Goal: Communication & Community: Share content

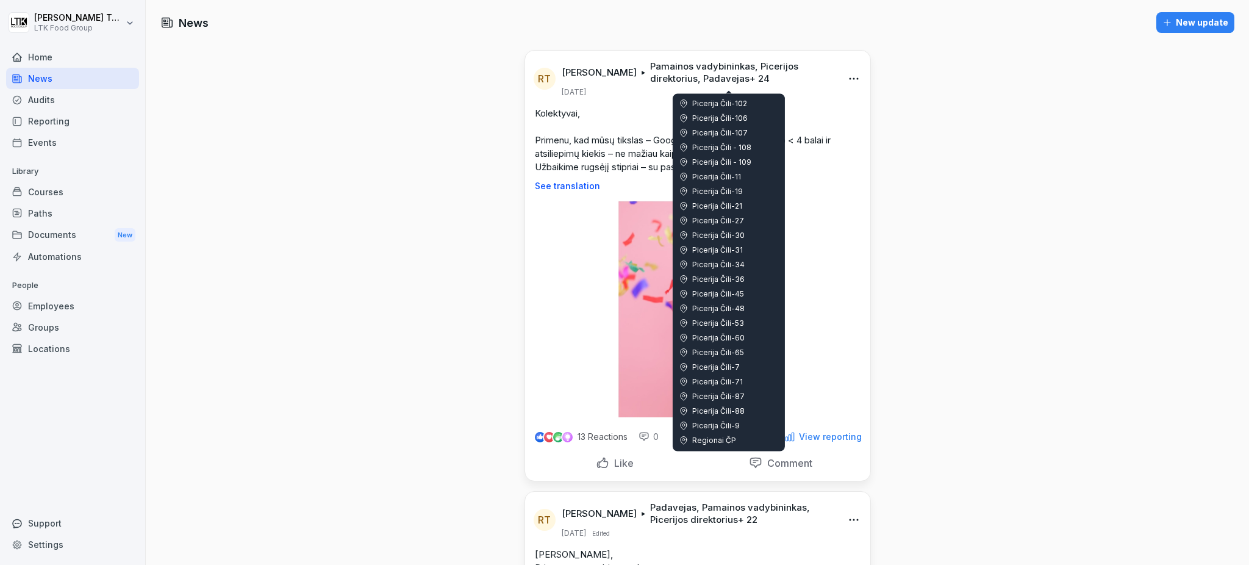
click at [682, 73] on p "Pamainos vadybininkas, Picerijos direktorius, Padavejas + 24" at bounding box center [742, 72] width 185 height 24
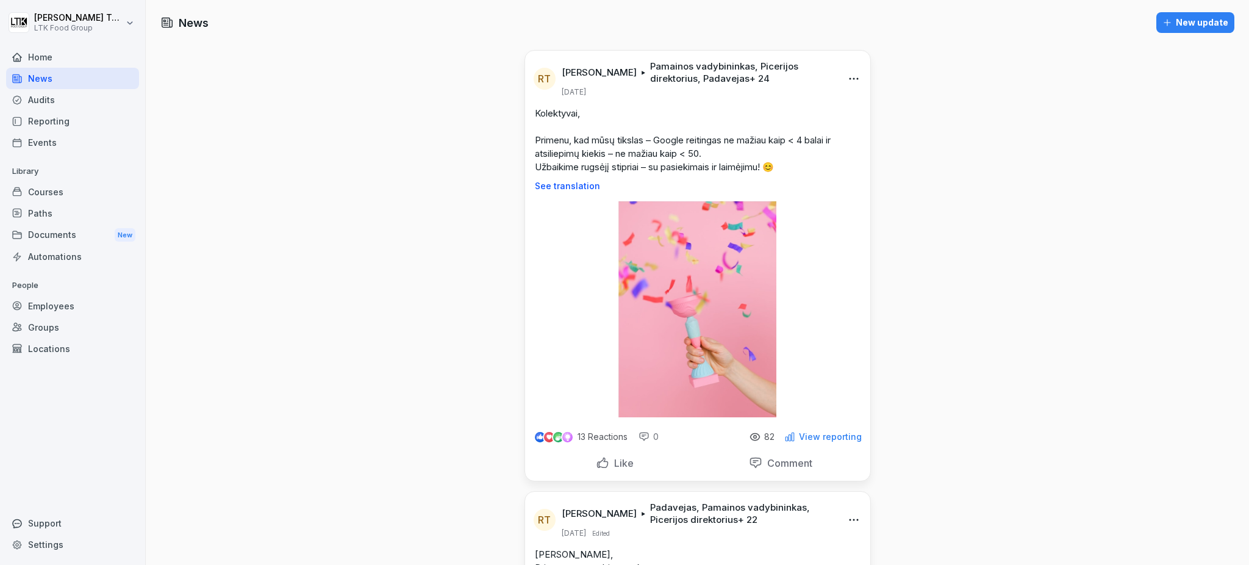
click at [695, 78] on p "Pamainos vadybininkas, Picerijos direktorius, Padavejas + 24" at bounding box center [742, 72] width 185 height 24
click at [849, 82] on html "[PERSON_NAME] LTK Food Group Home News Audits Reporting Events Library Courses …" at bounding box center [624, 282] width 1249 height 565
click at [708, 82] on html "Renata Tumašiene LTK Food Group Home News Audits Reporting Events Library Cours…" at bounding box center [624, 282] width 1249 height 565
click at [807, 435] on p "View reporting" at bounding box center [830, 437] width 63 height 10
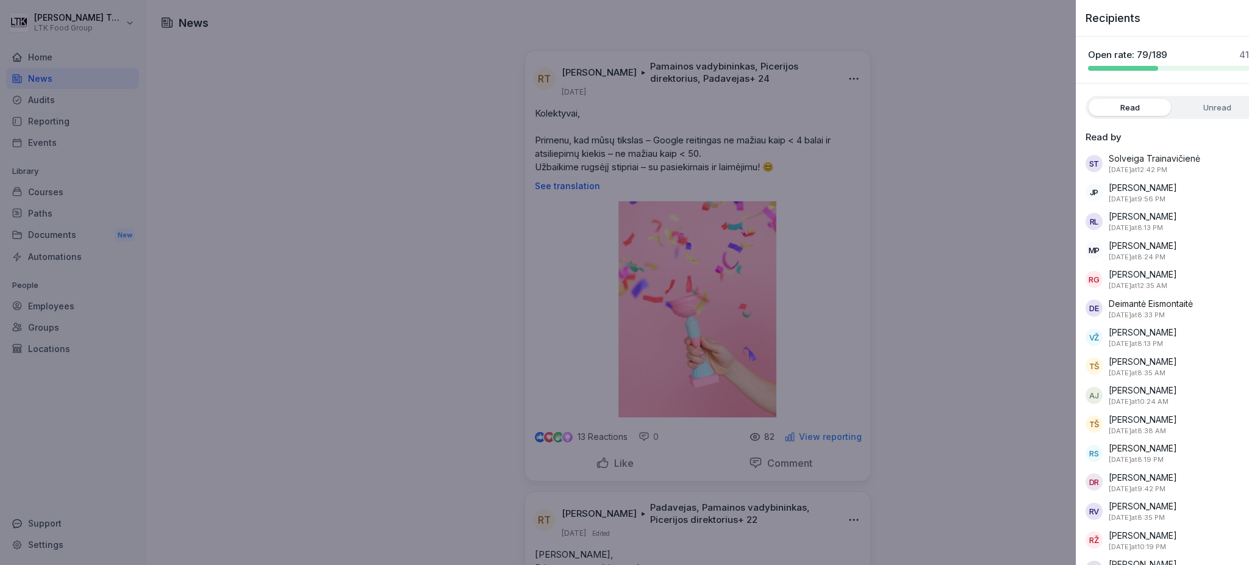
click at [910, 238] on div at bounding box center [624, 282] width 1249 height 565
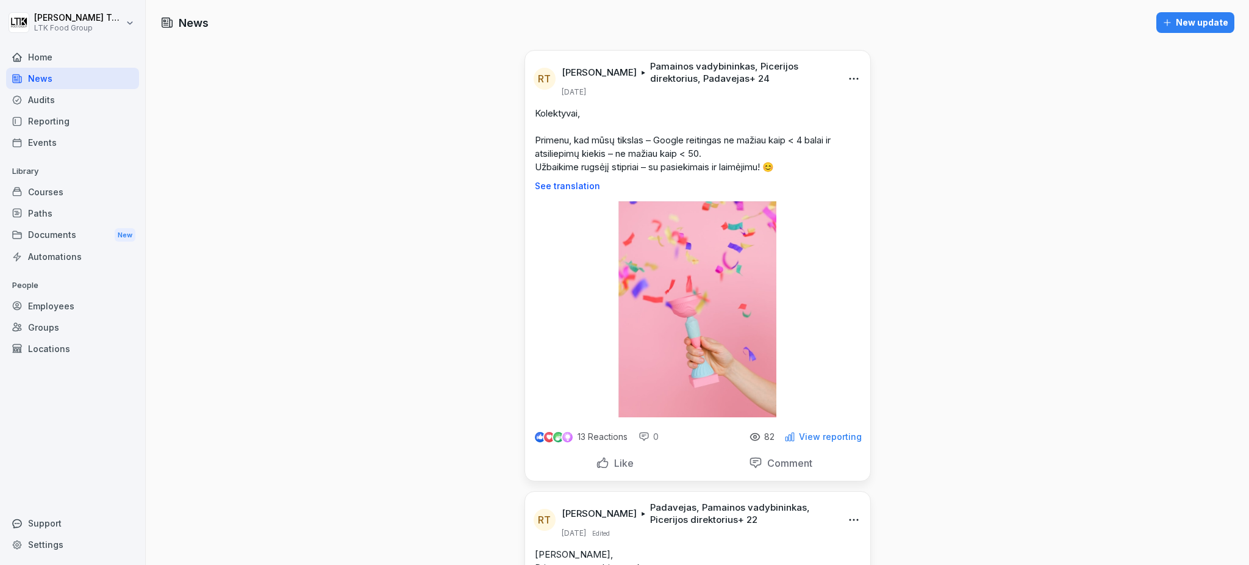
click at [1190, 25] on div "New update" at bounding box center [1195, 22] width 66 height 13
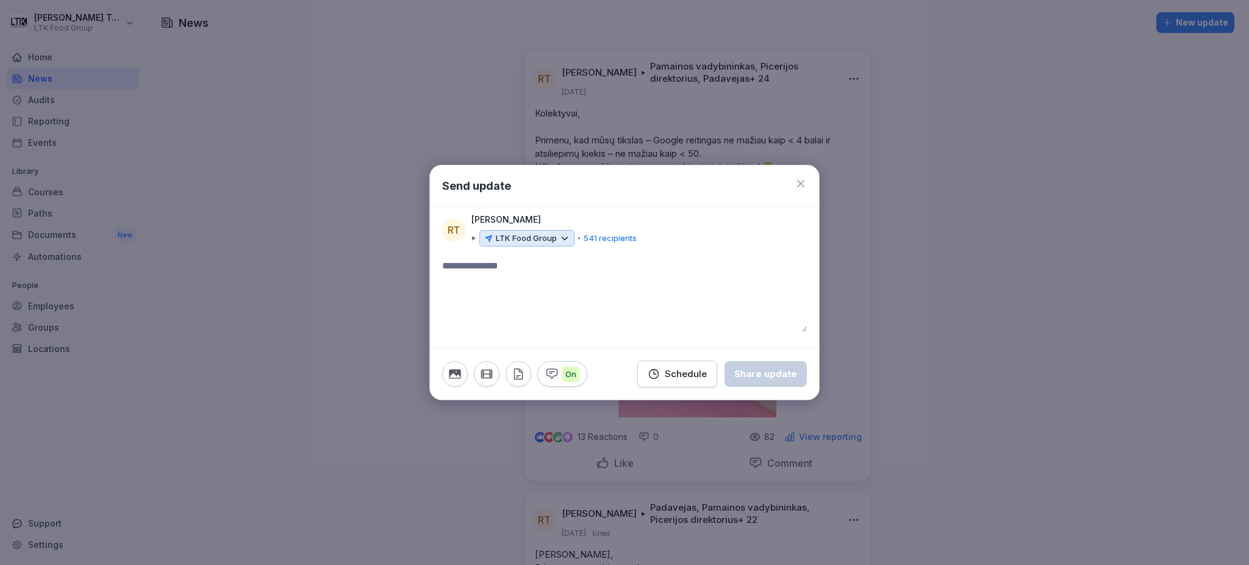
paste textarea "**********"
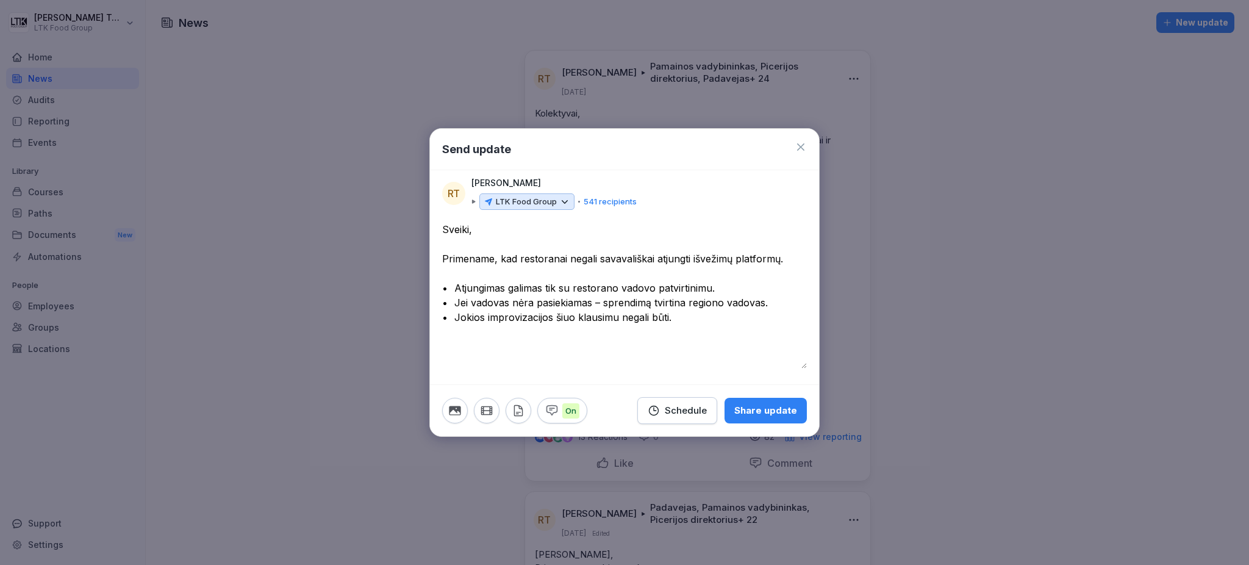
type textarea "**********"
click at [463, 416] on button "button" at bounding box center [455, 411] width 26 height 26
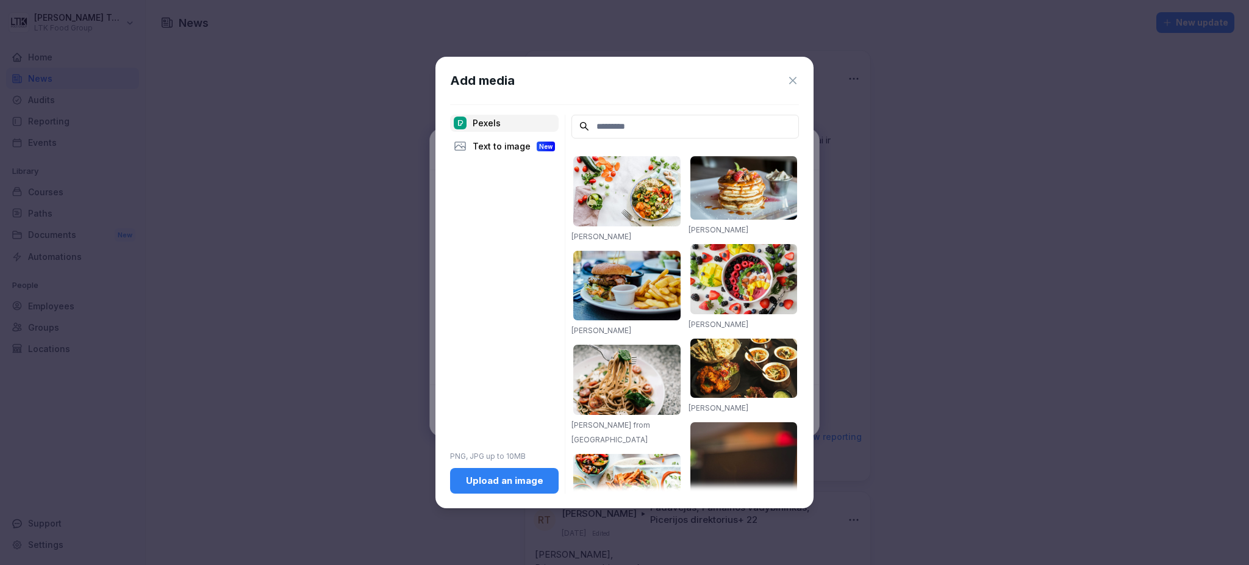
paste input "**********"
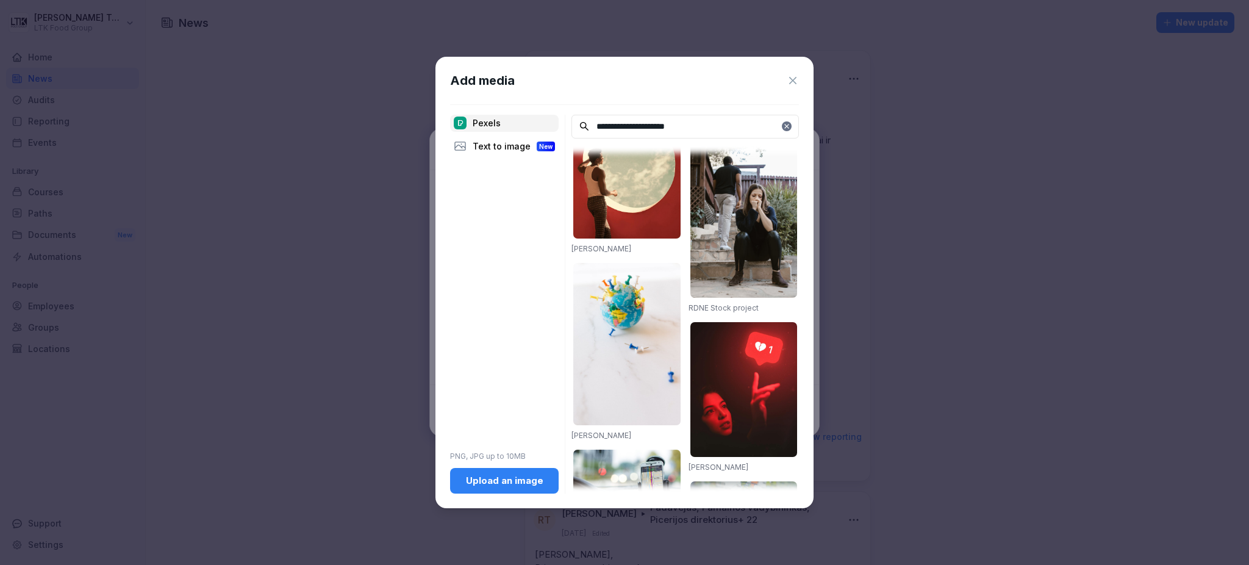
scroll to position [976, 0]
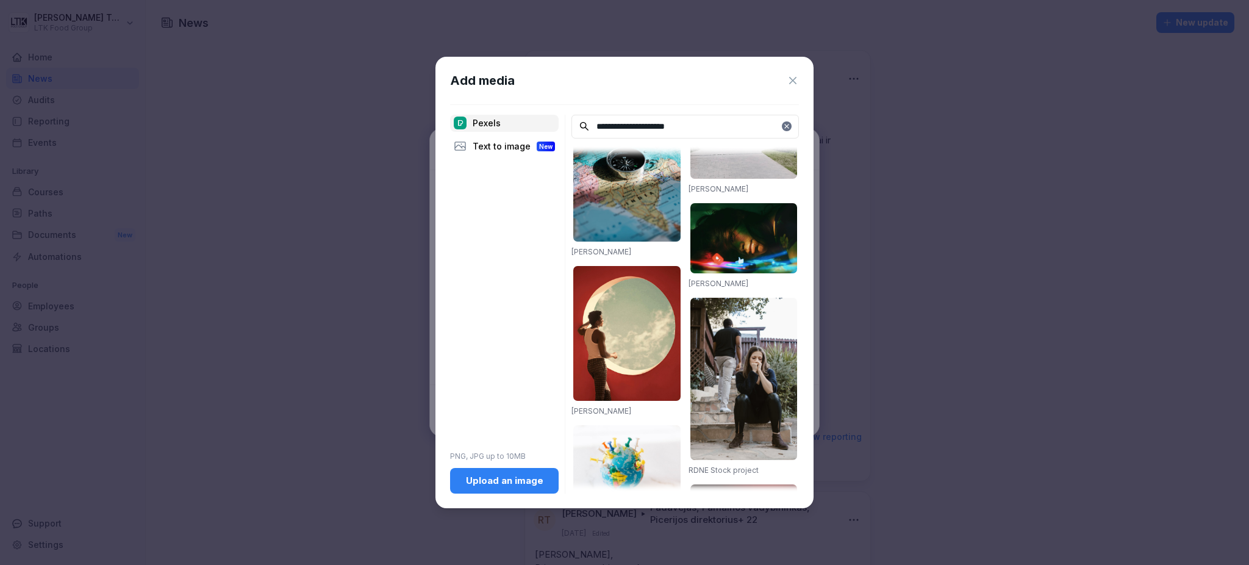
drag, startPoint x: 715, startPoint y: 122, endPoint x: 514, endPoint y: 124, distance: 200.6
click at [514, 124] on div "**********" at bounding box center [624, 304] width 349 height 379
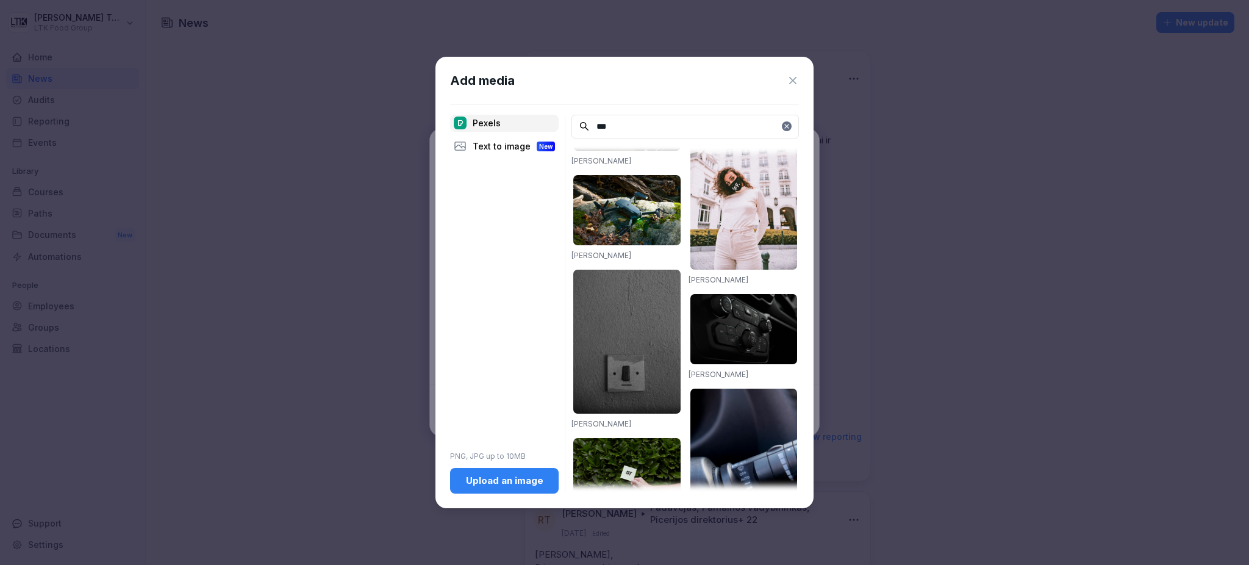
scroll to position [1067, 0]
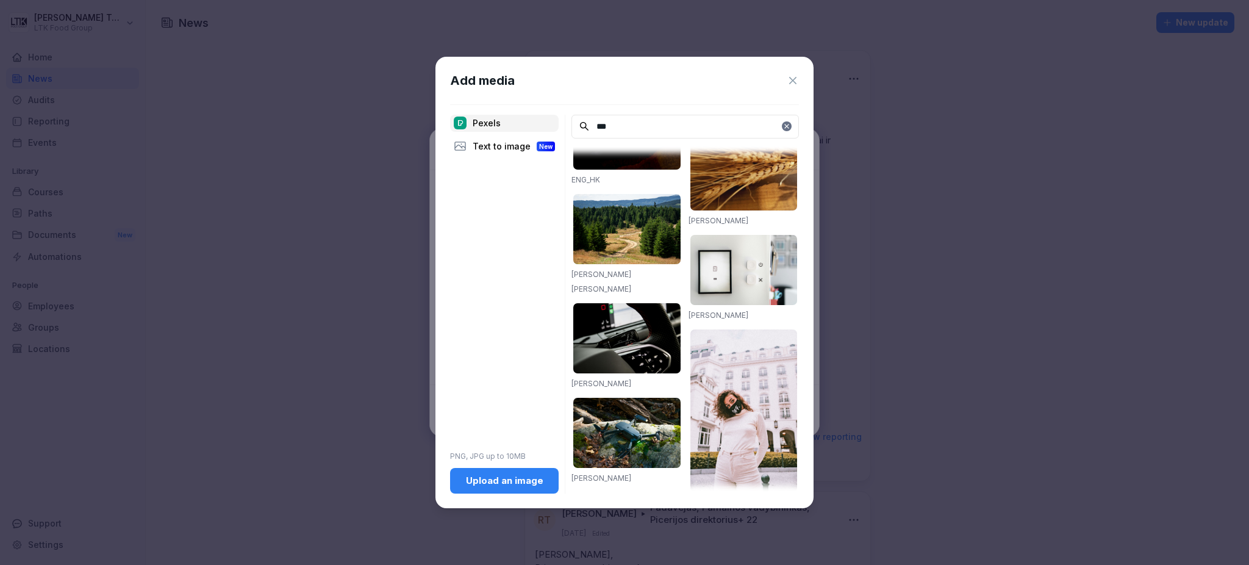
drag, startPoint x: 639, startPoint y: 133, endPoint x: 590, endPoint y: 120, distance: 50.6
click at [590, 120] on input "***" at bounding box center [684, 127] width 227 height 24
paste input "**********"
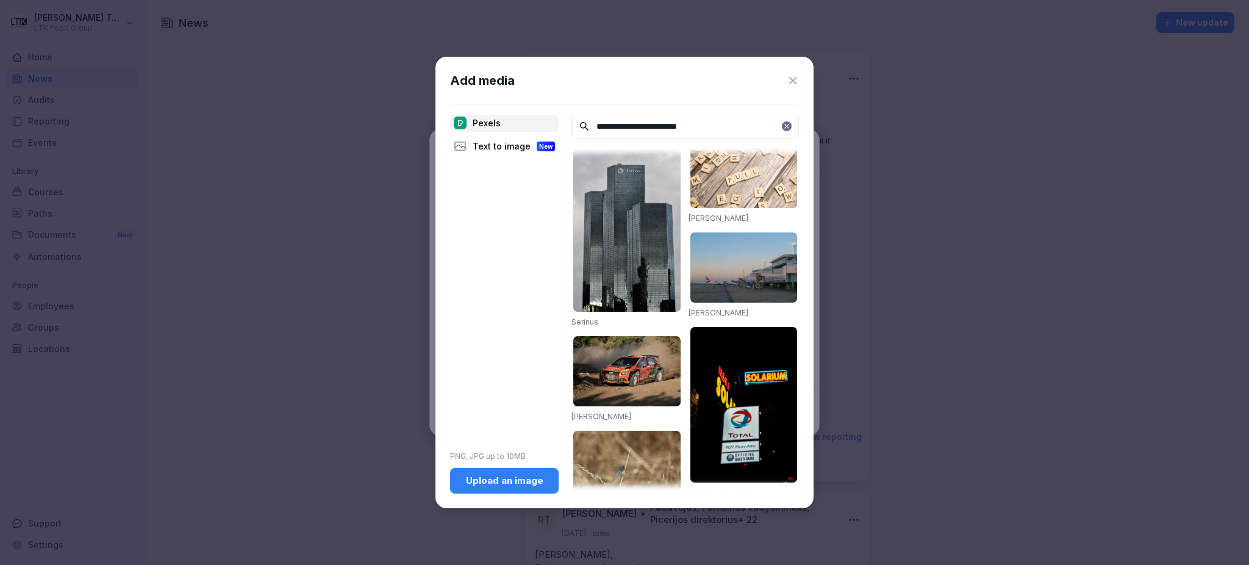
scroll to position [783, 0]
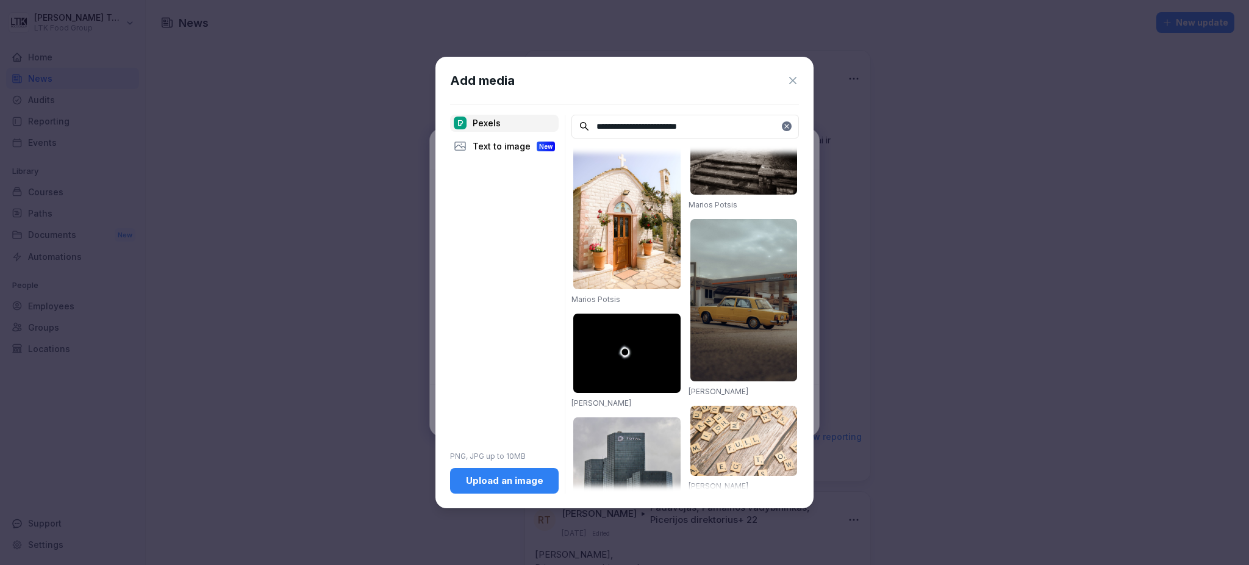
drag, startPoint x: 707, startPoint y: 125, endPoint x: 485, endPoint y: 116, distance: 222.8
click at [485, 116] on div "**********" at bounding box center [624, 304] width 349 height 379
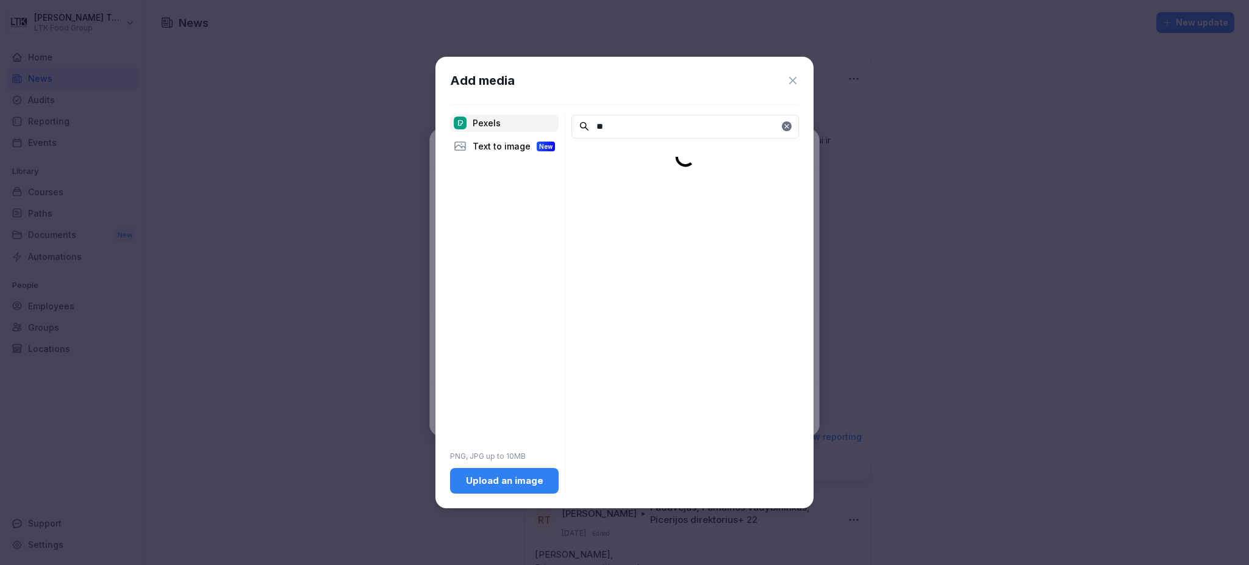
type input "**"
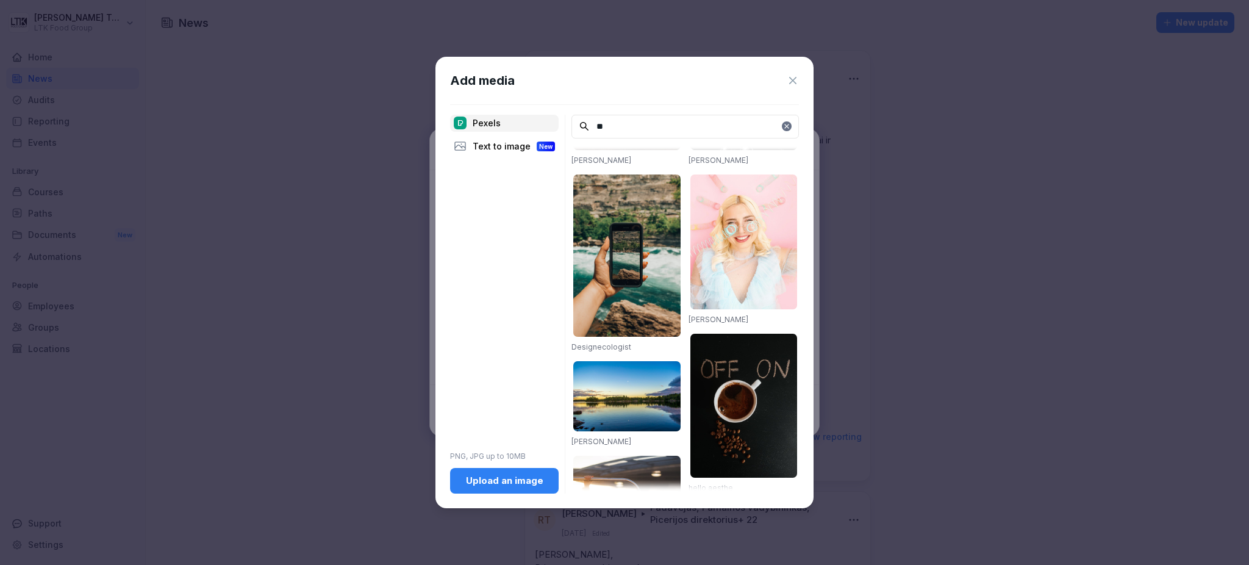
scroll to position [162, 0]
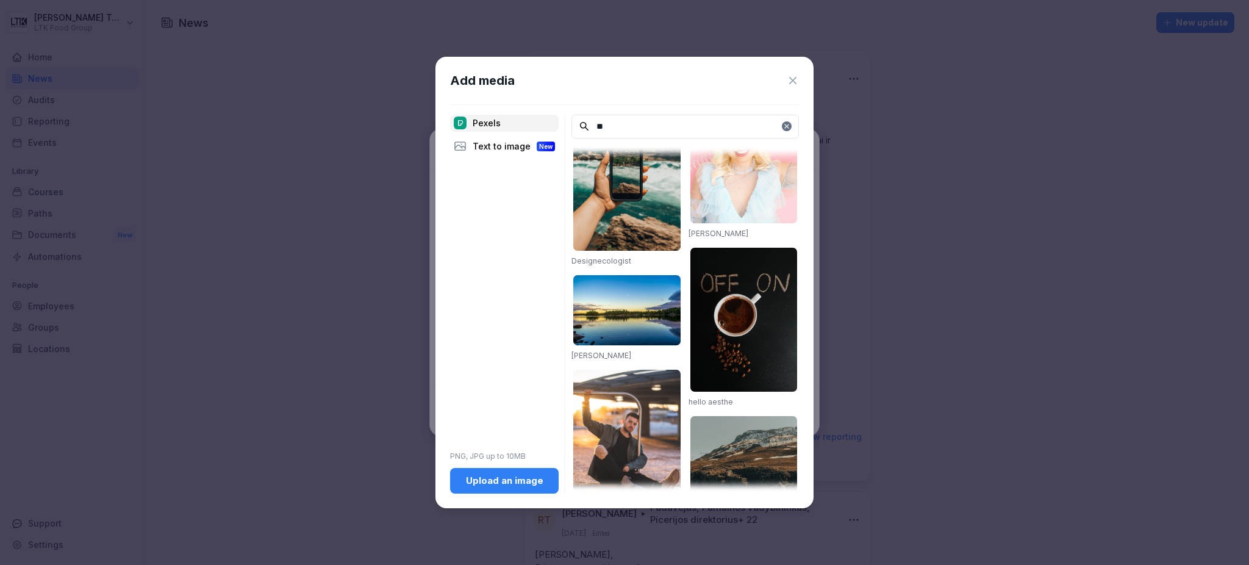
click at [747, 303] on img at bounding box center [743, 320] width 107 height 144
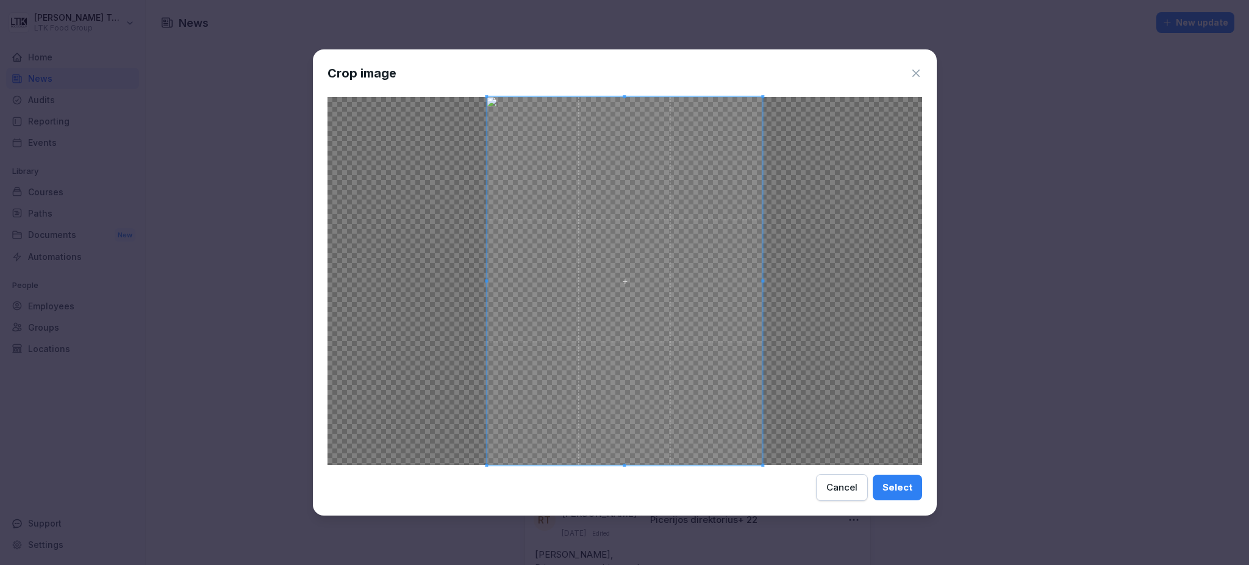
click at [888, 488] on div "Select" at bounding box center [897, 487] width 30 height 13
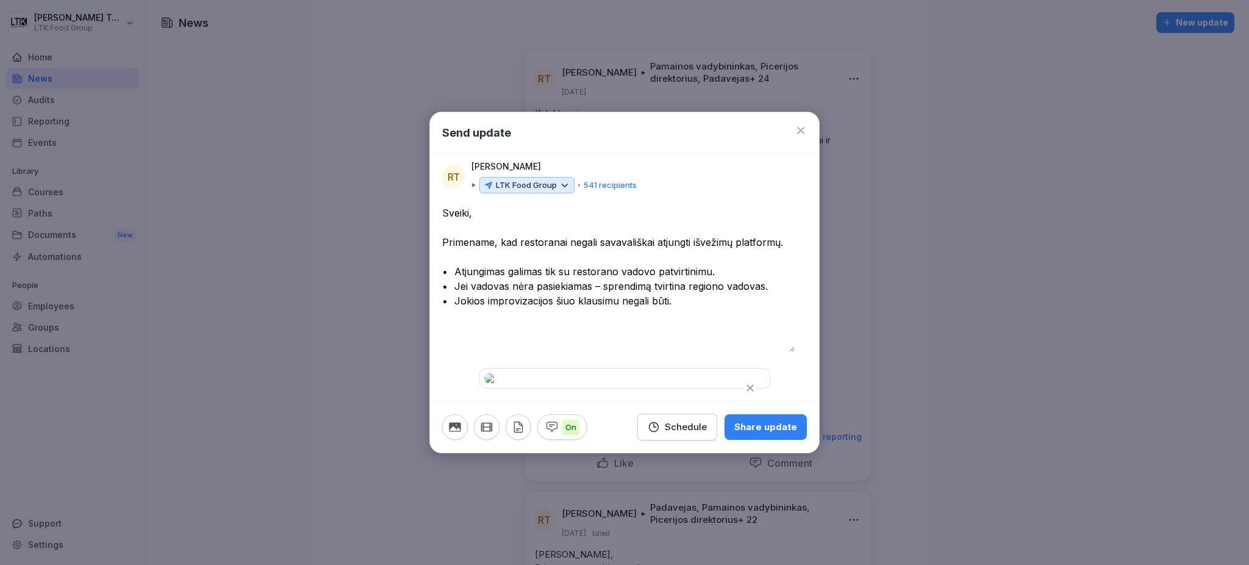
click at [532, 179] on p "LTK Food Group" at bounding box center [526, 185] width 61 height 12
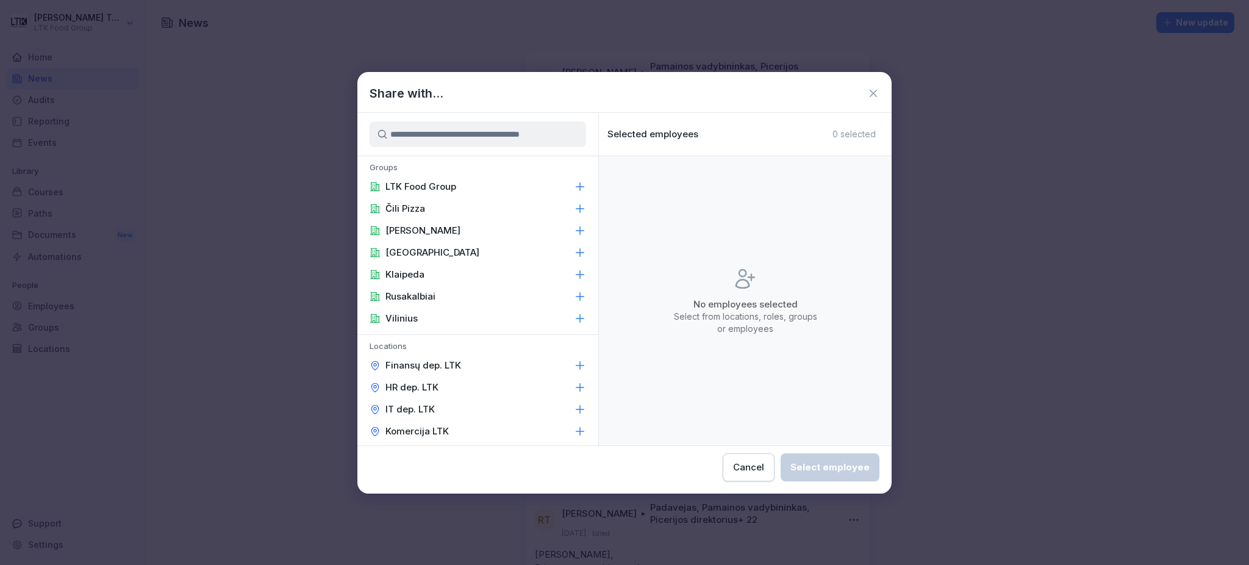
click at [576, 210] on icon at bounding box center [580, 208] width 8 height 8
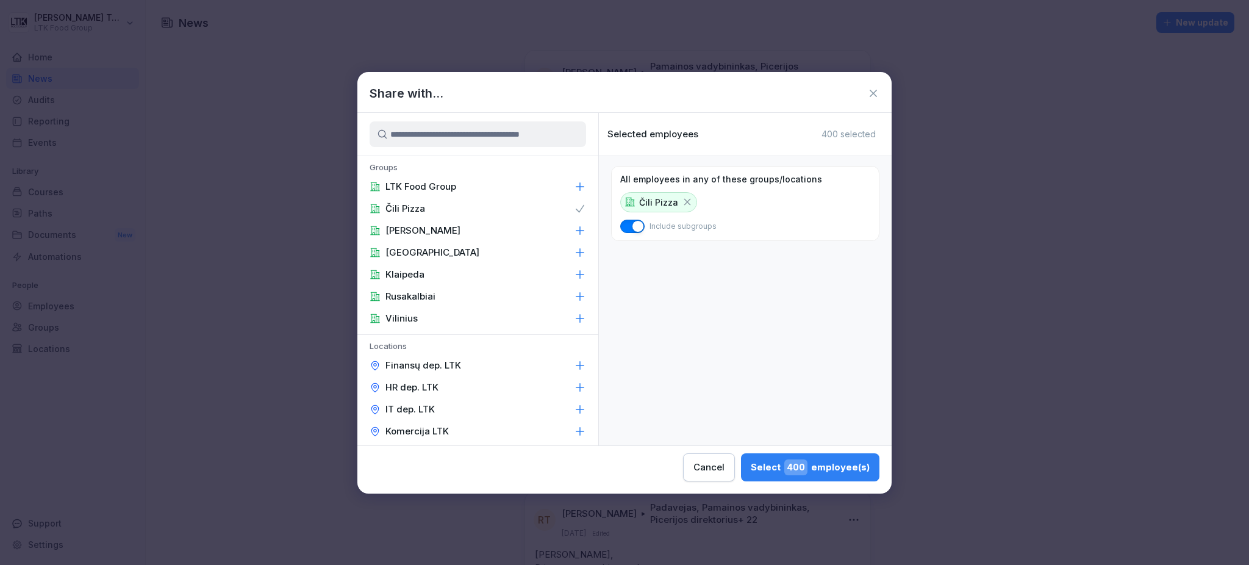
click at [576, 251] on icon at bounding box center [580, 252] width 8 height 8
click at [574, 271] on icon at bounding box center [580, 274] width 12 height 12
click at [574, 315] on icon at bounding box center [580, 318] width 12 height 12
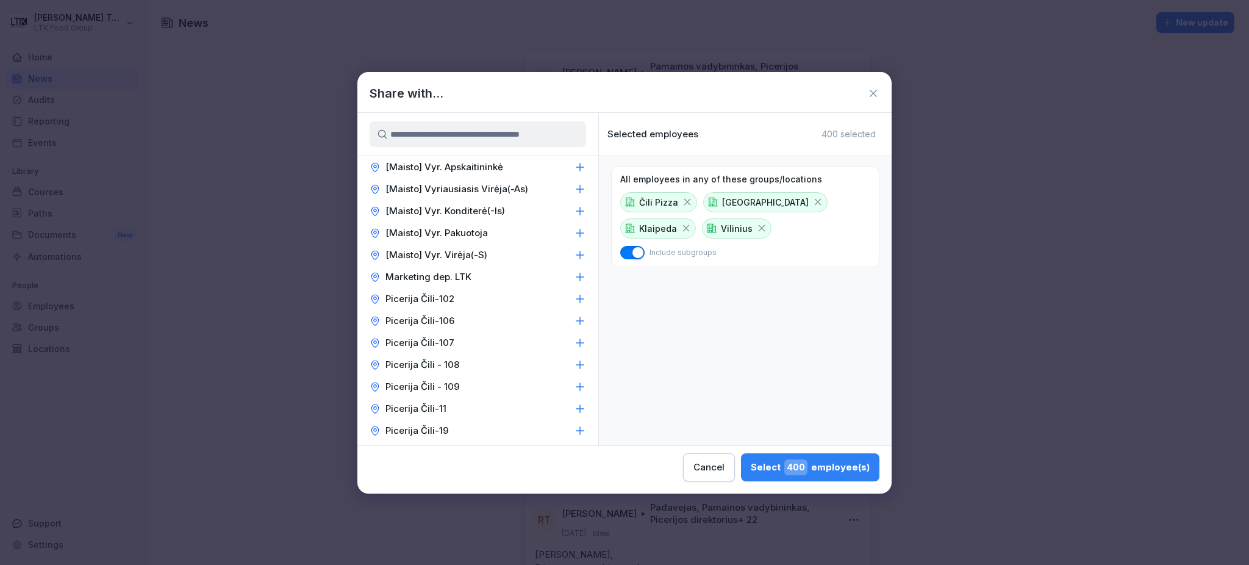
scroll to position [976, 0]
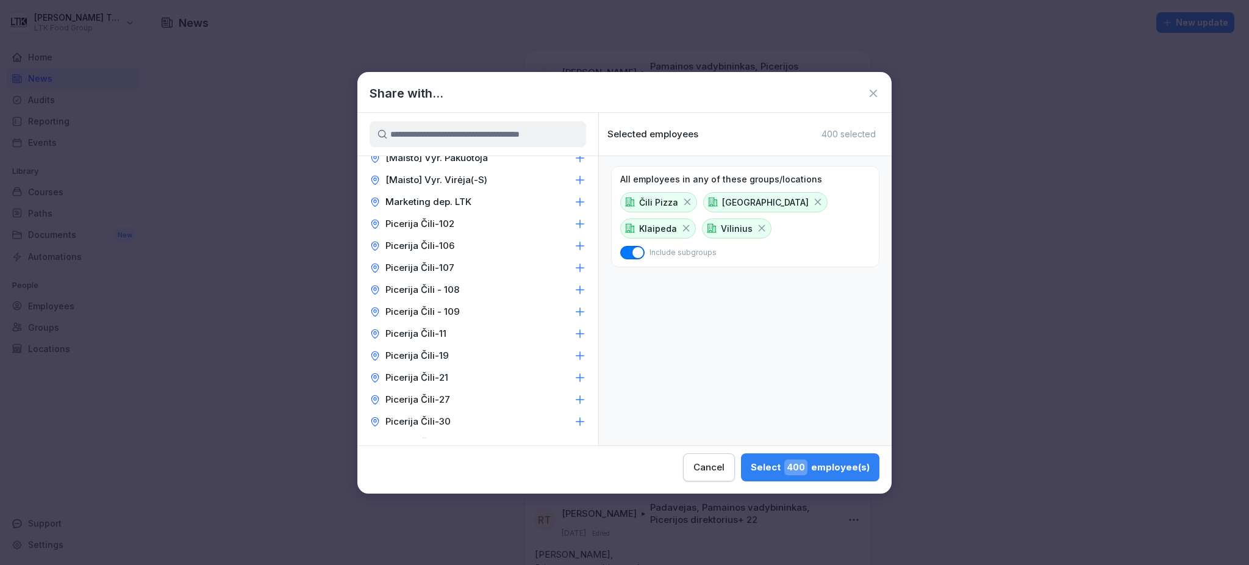
click at [574, 222] on icon at bounding box center [580, 224] width 12 height 12
click at [574, 246] on icon at bounding box center [580, 246] width 12 height 12
click at [574, 272] on icon at bounding box center [580, 268] width 12 height 12
click at [574, 294] on icon at bounding box center [580, 290] width 12 height 12
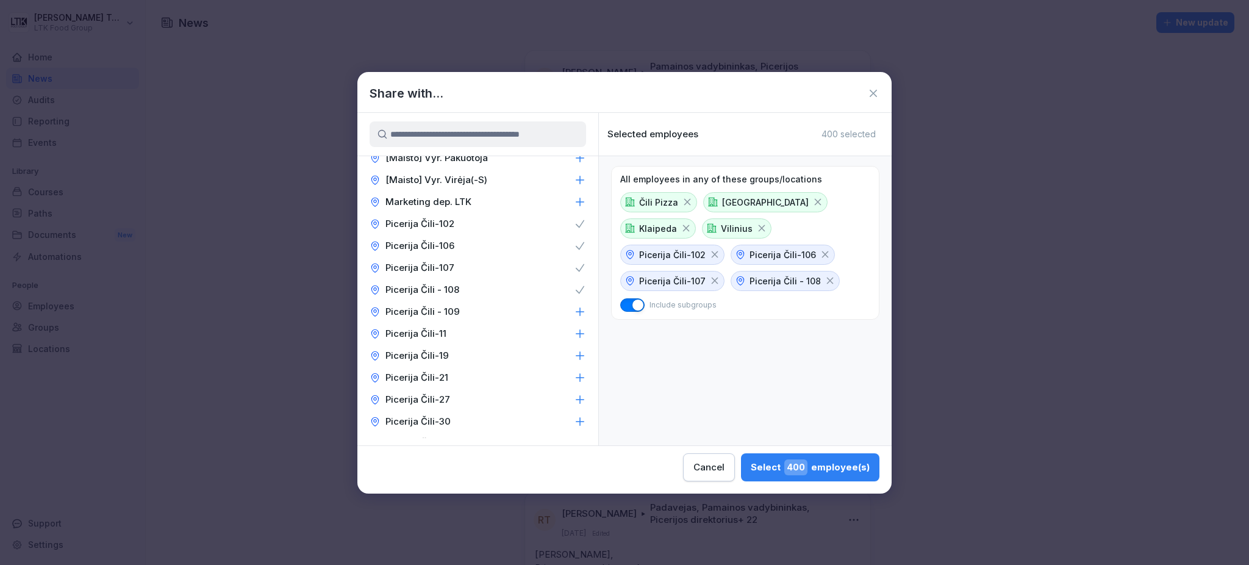
click at [574, 316] on icon at bounding box center [580, 312] width 12 height 12
click at [574, 338] on icon at bounding box center [580, 333] width 12 height 12
click at [574, 355] on icon at bounding box center [580, 355] width 12 height 12
click at [574, 383] on icon at bounding box center [580, 377] width 12 height 12
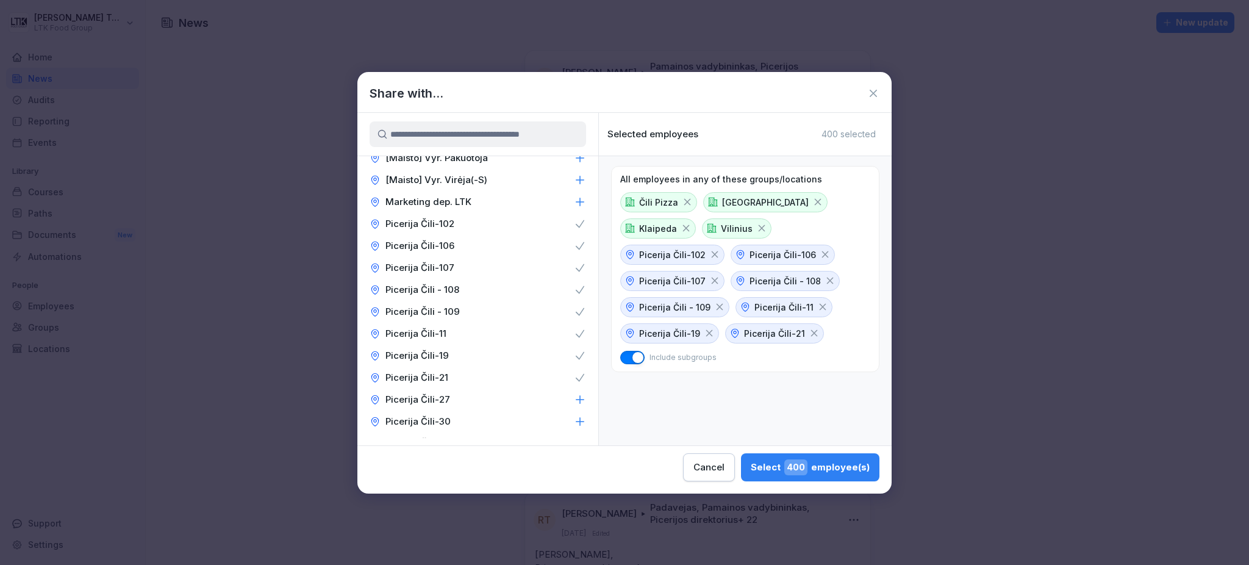
click at [574, 401] on icon at bounding box center [580, 399] width 12 height 12
click at [574, 422] on icon at bounding box center [580, 421] width 12 height 12
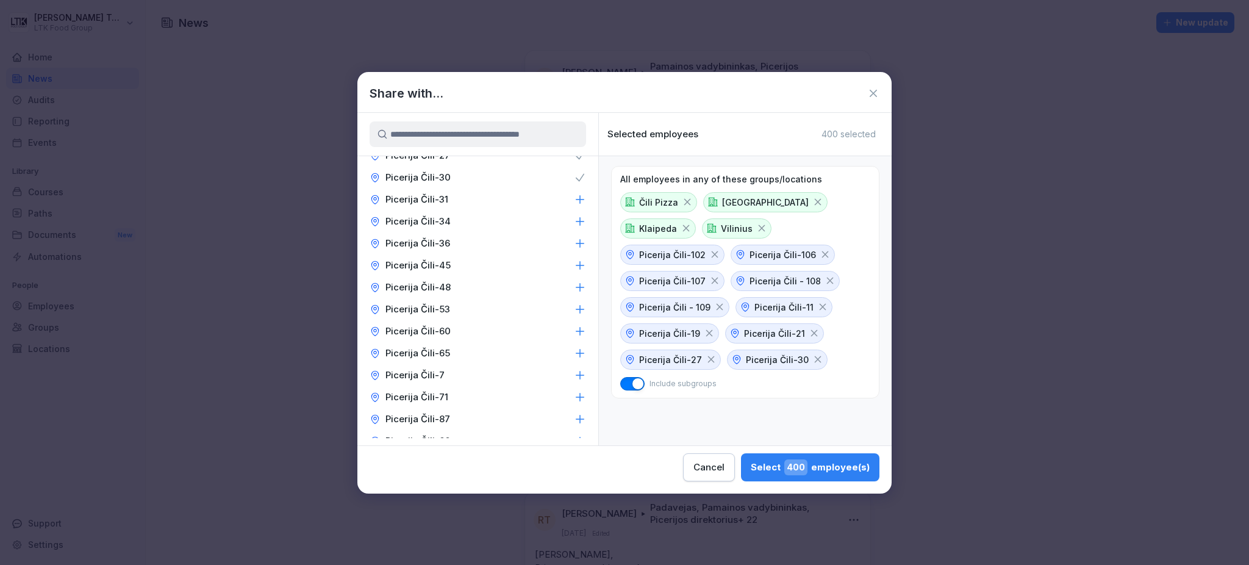
click at [574, 202] on icon at bounding box center [580, 199] width 12 height 12
click at [576, 223] on icon at bounding box center [580, 221] width 8 height 8
click at [576, 243] on icon at bounding box center [580, 243] width 8 height 8
click at [574, 269] on icon at bounding box center [580, 265] width 12 height 12
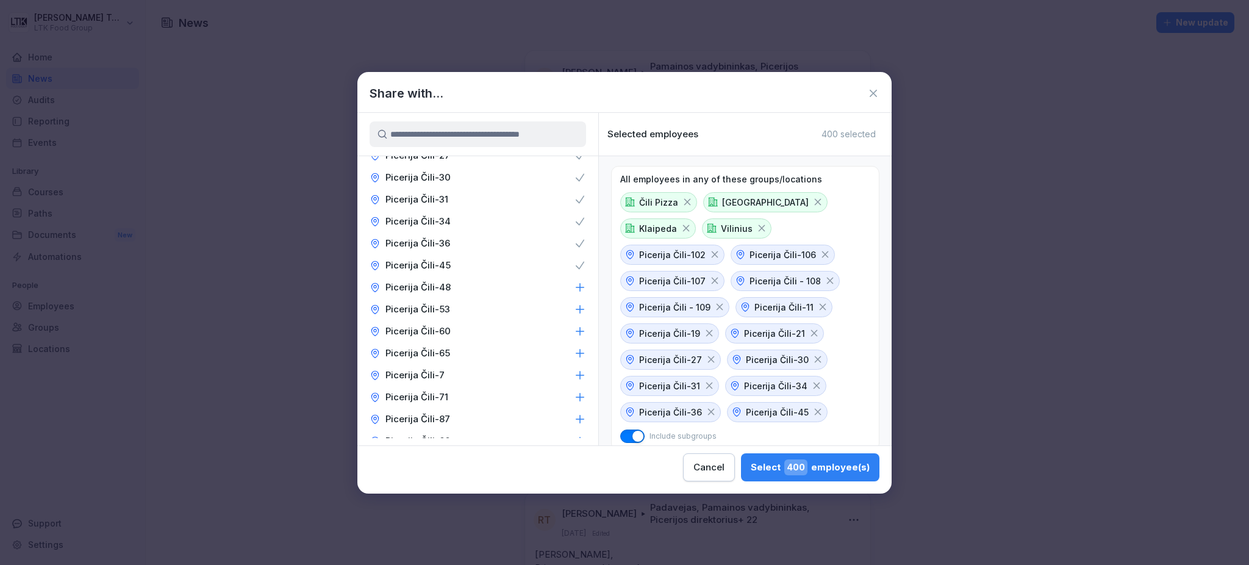
click at [569, 276] on div "Picerija Čili-45" at bounding box center [477, 265] width 241 height 22
click at [574, 293] on icon at bounding box center [580, 287] width 12 height 12
click at [574, 271] on icon at bounding box center [580, 265] width 12 height 12
click at [576, 313] on icon at bounding box center [580, 309] width 8 height 8
drag, startPoint x: 554, startPoint y: 343, endPoint x: 554, endPoint y: 350, distance: 7.3
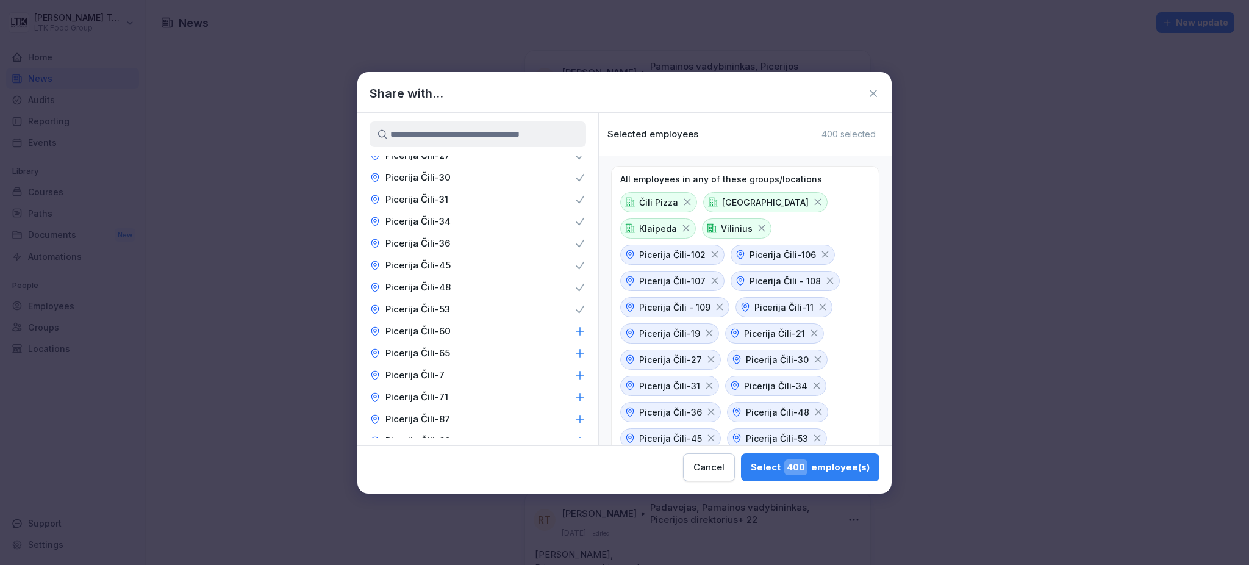
click at [574, 337] on icon at bounding box center [580, 331] width 12 height 12
click at [574, 359] on icon at bounding box center [580, 353] width 12 height 12
click at [576, 379] on icon at bounding box center [580, 375] width 8 height 8
click at [574, 403] on icon at bounding box center [580, 397] width 12 height 12
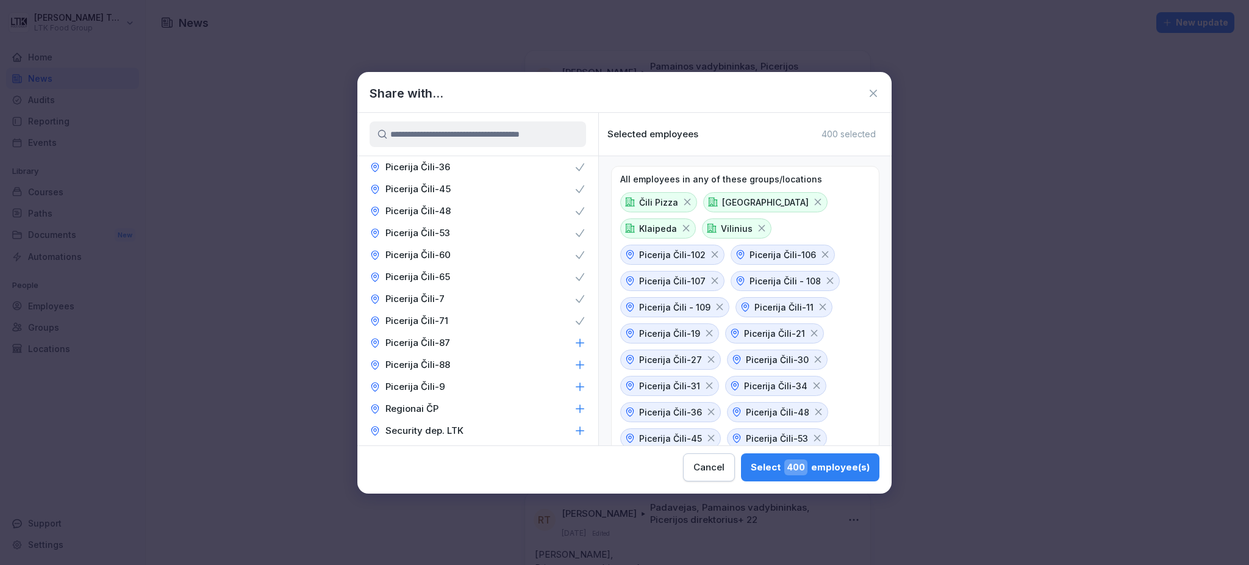
scroll to position [1464, 0]
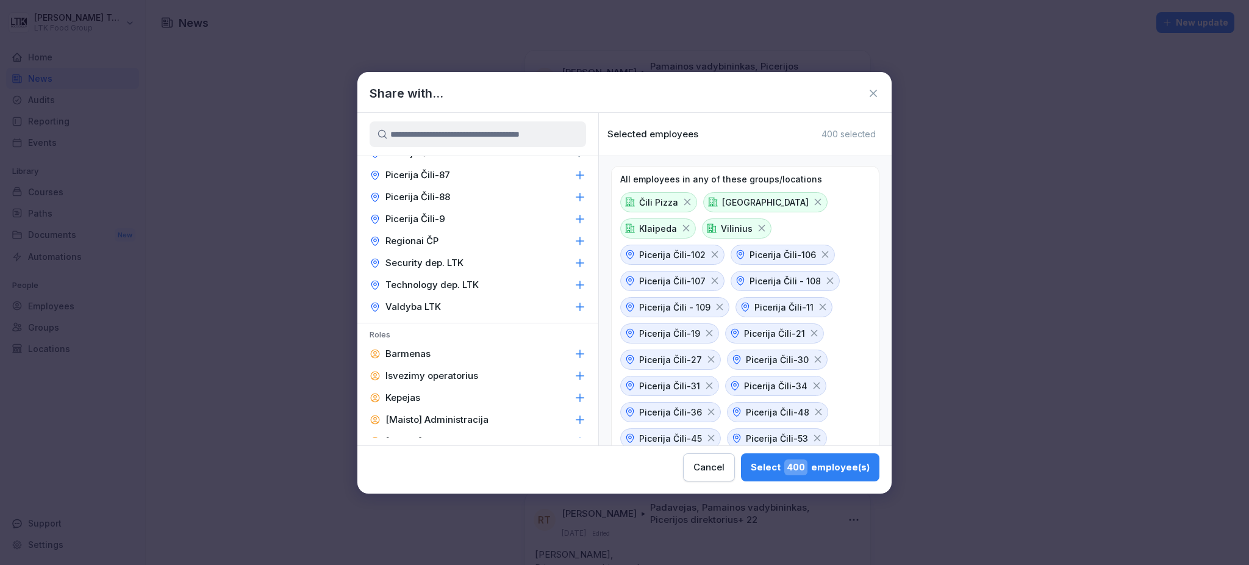
click at [574, 181] on icon at bounding box center [580, 175] width 12 height 12
click at [574, 203] on icon at bounding box center [580, 197] width 12 height 12
click at [576, 223] on icon at bounding box center [580, 219] width 8 height 8
click at [574, 247] on icon at bounding box center [580, 241] width 12 height 12
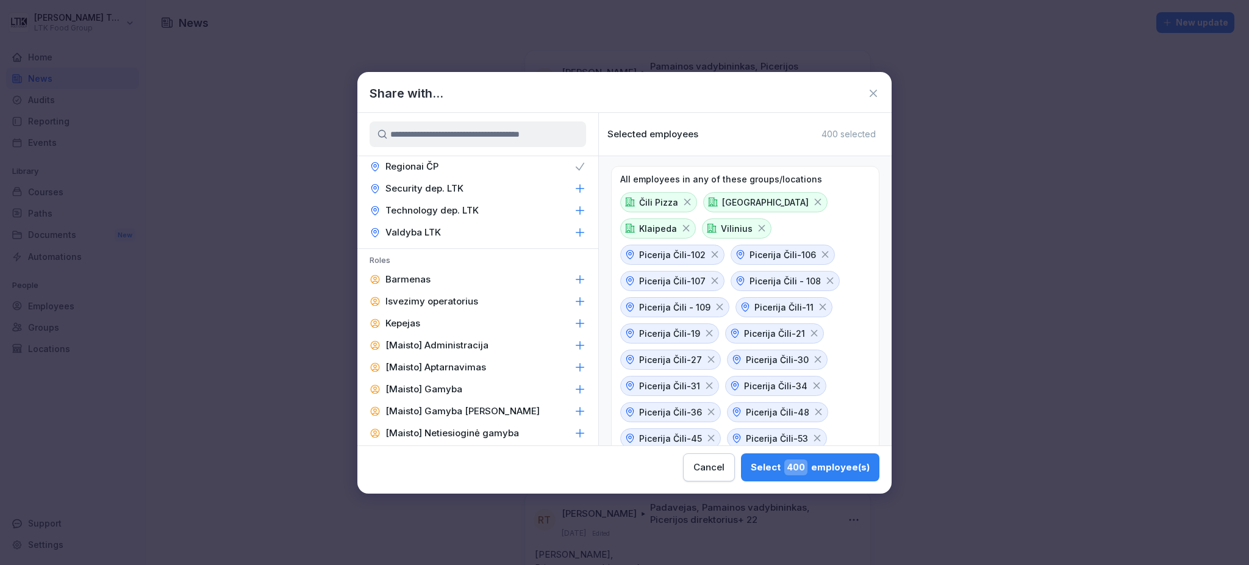
scroll to position [1626, 0]
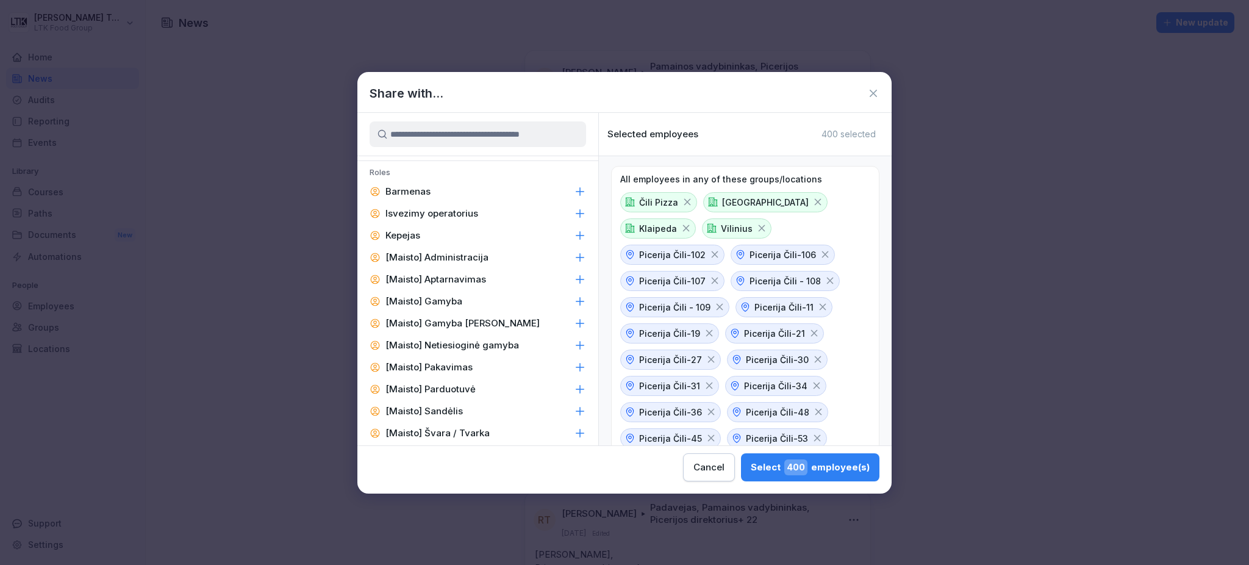
click at [574, 198] on icon at bounding box center [580, 191] width 12 height 12
click at [576, 217] on icon at bounding box center [580, 213] width 8 height 8
click at [576, 239] on icon at bounding box center [580, 235] width 8 height 8
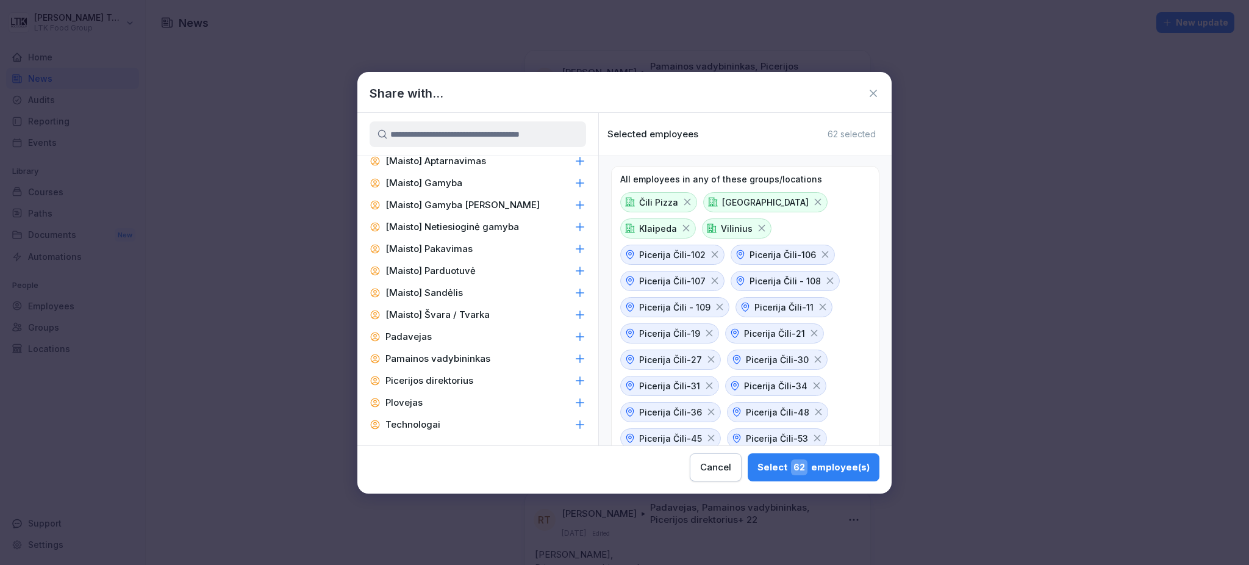
scroll to position [1789, 0]
click at [576, 296] on icon at bounding box center [580, 292] width 8 height 8
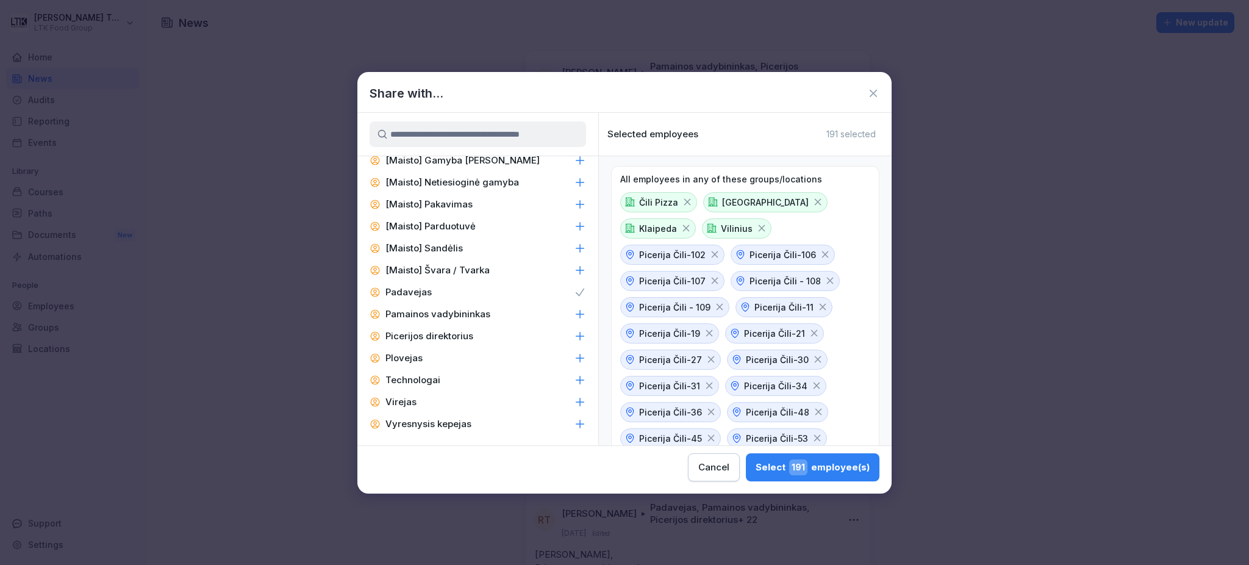
click at [574, 320] on icon at bounding box center [580, 314] width 12 height 12
click at [574, 342] on icon at bounding box center [580, 336] width 12 height 12
click at [574, 374] on icon at bounding box center [580, 378] width 12 height 12
click at [574, 400] on icon at bounding box center [580, 400] width 12 height 12
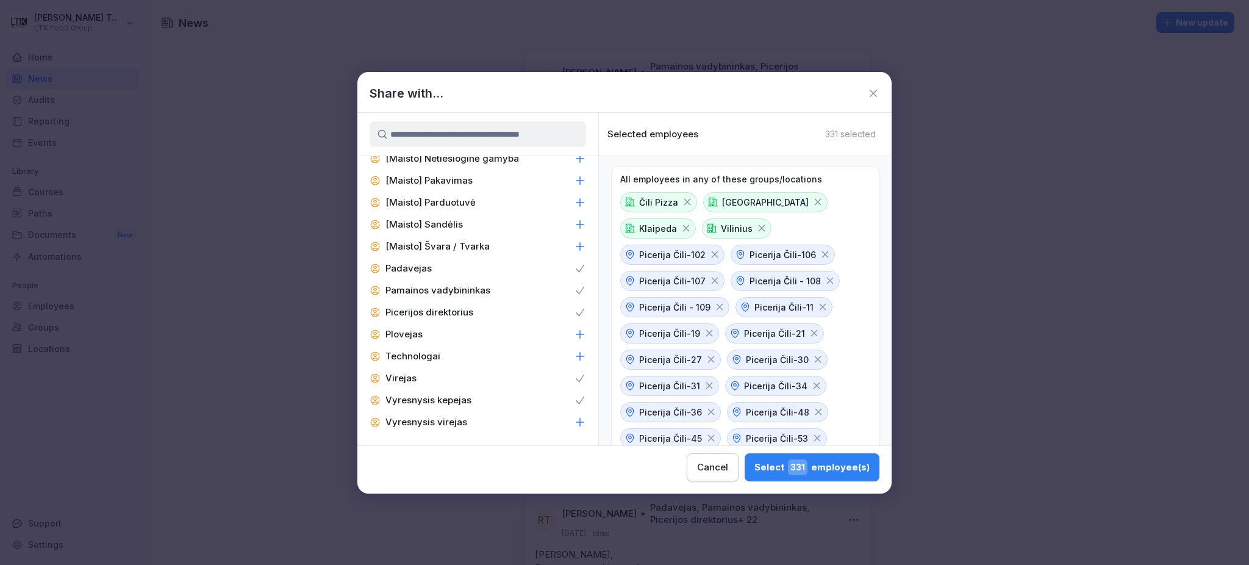
click at [574, 420] on icon at bounding box center [580, 422] width 12 height 12
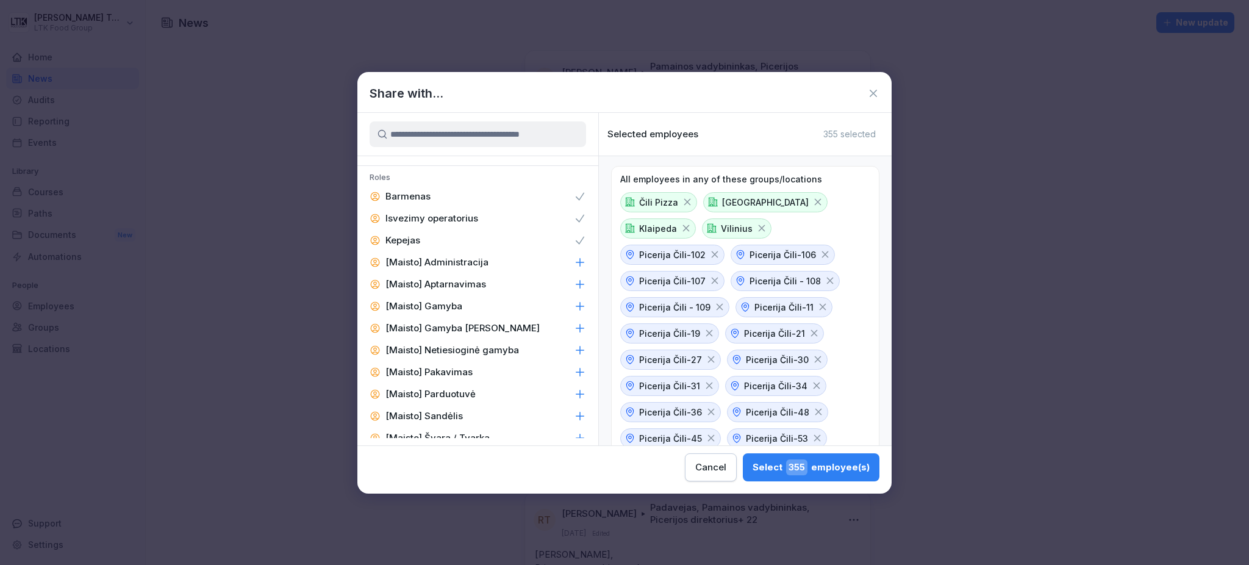
scroll to position [1593, 0]
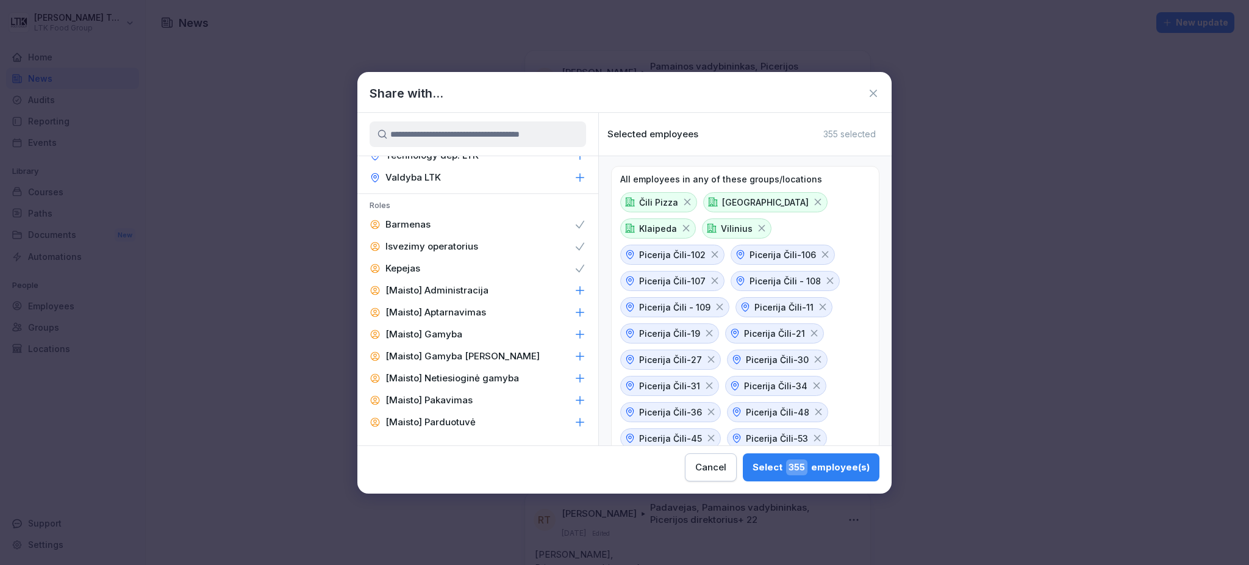
click at [796, 474] on span "355" at bounding box center [796, 467] width 21 height 16
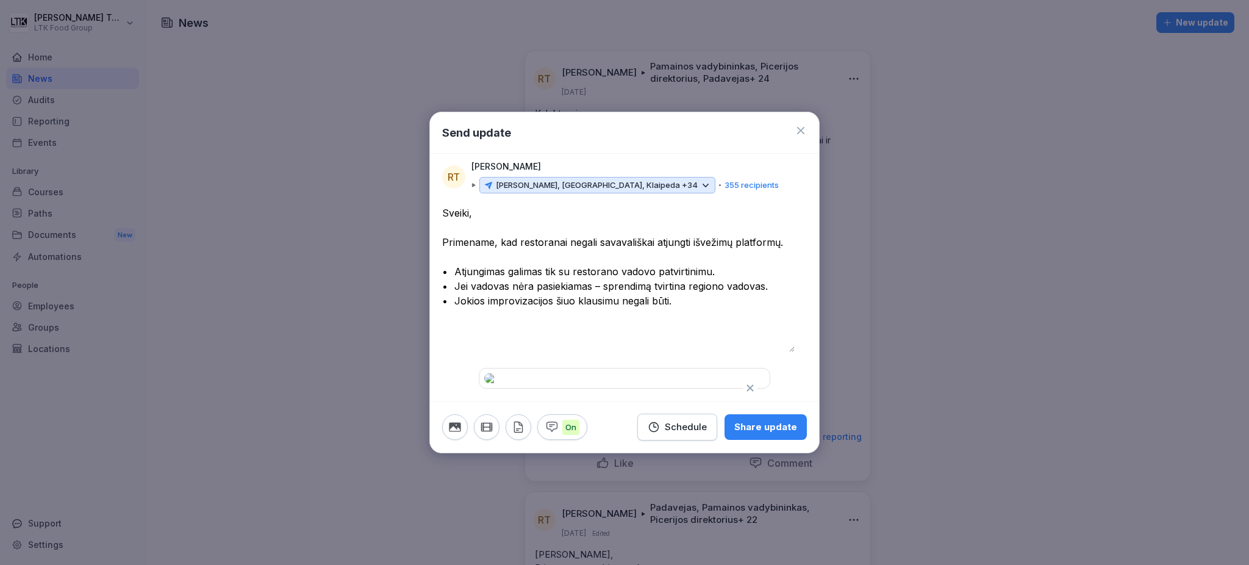
drag, startPoint x: 562, startPoint y: 511, endPoint x: 571, endPoint y: 511, distance: 9.1
click at [563, 435] on p "On" at bounding box center [570, 428] width 17 height 16
click at [749, 434] on div "Share update" at bounding box center [765, 426] width 63 height 13
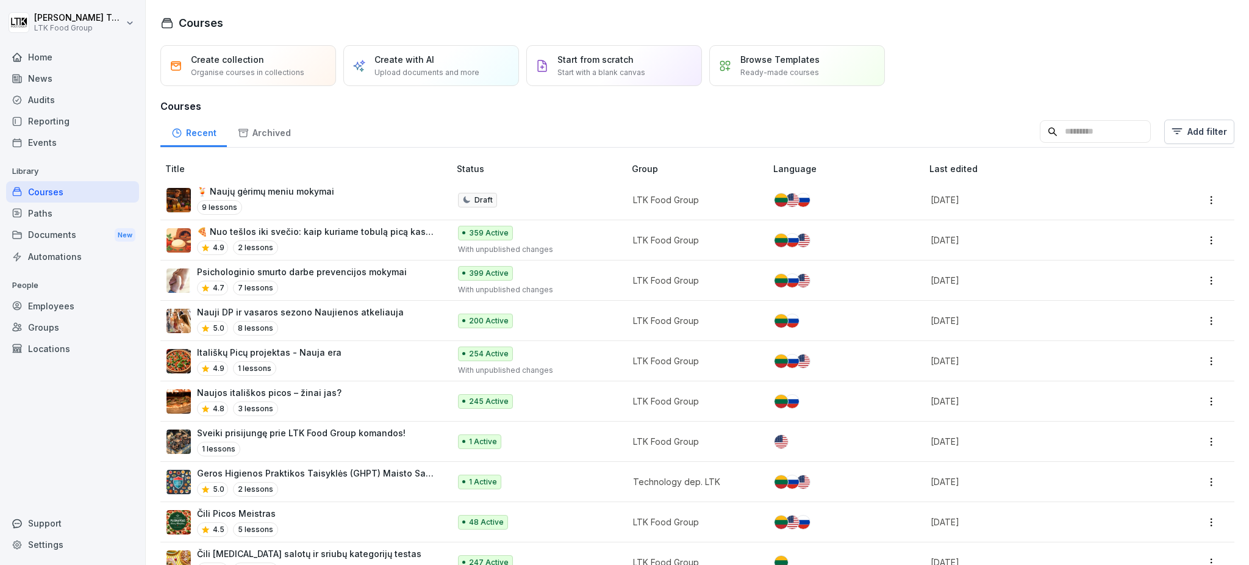
click at [70, 190] on div "Courses" at bounding box center [72, 191] width 133 height 21
click at [55, 354] on div "Locations" at bounding box center [72, 348] width 133 height 21
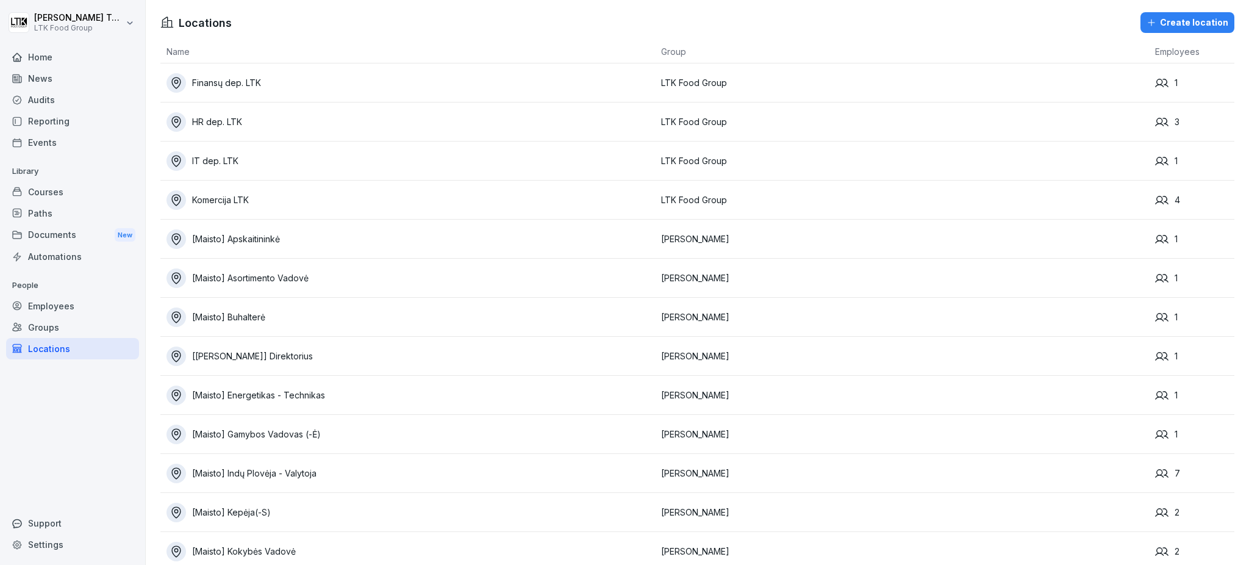
click at [73, 302] on div "Employees" at bounding box center [72, 305] width 133 height 21
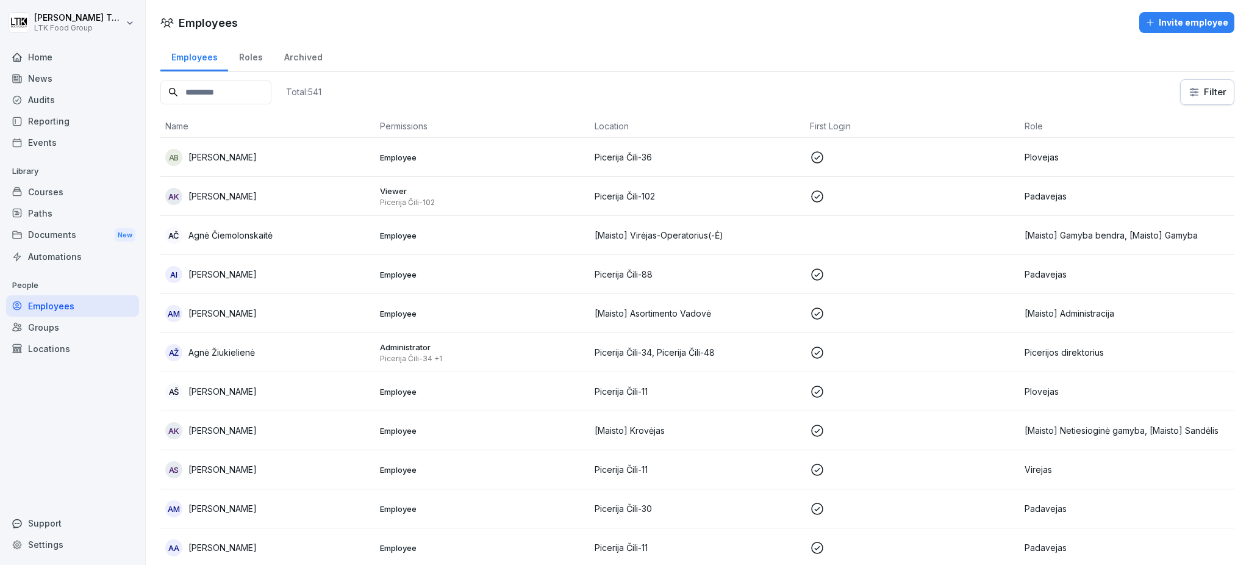
click at [258, 87] on input at bounding box center [215, 92] width 111 height 24
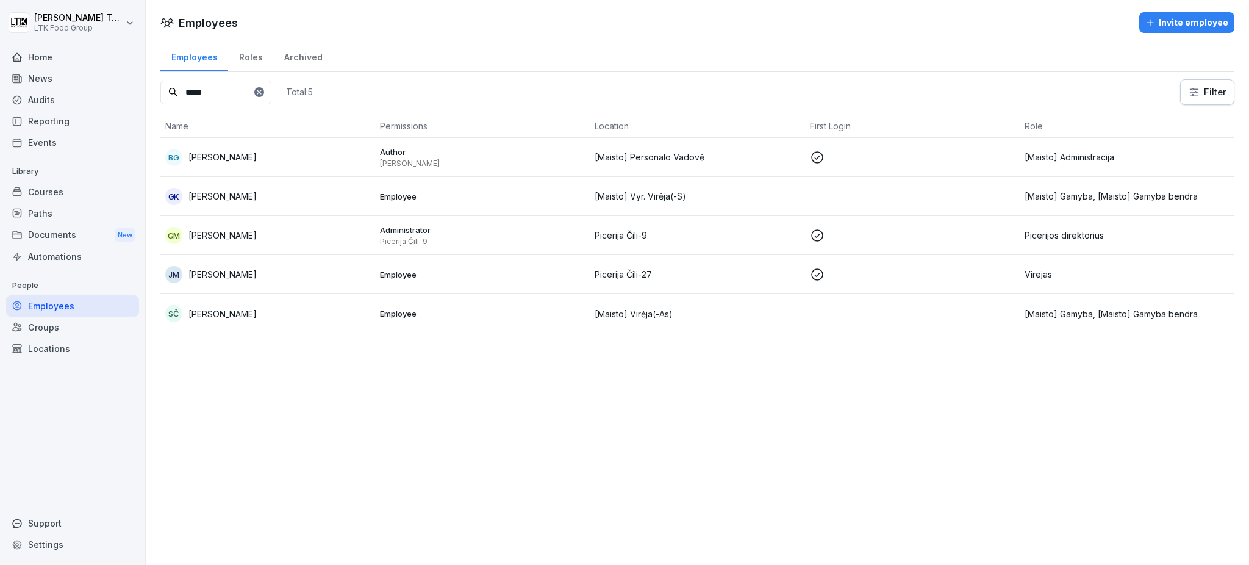
type input "*****"
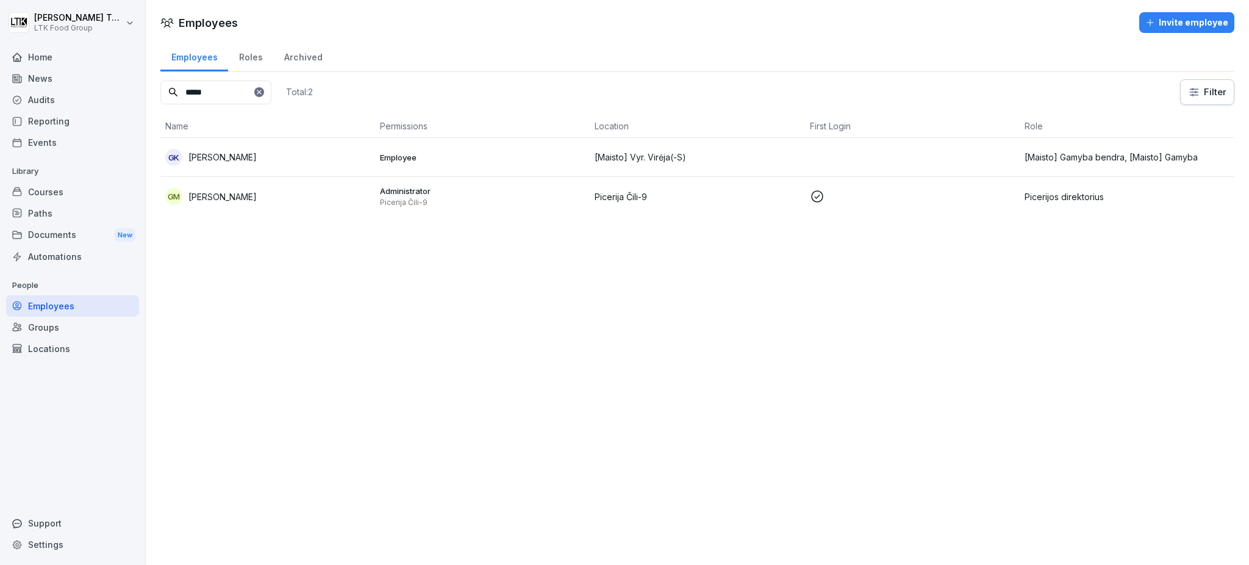
click at [230, 193] on p "[PERSON_NAME]" at bounding box center [222, 196] width 68 height 13
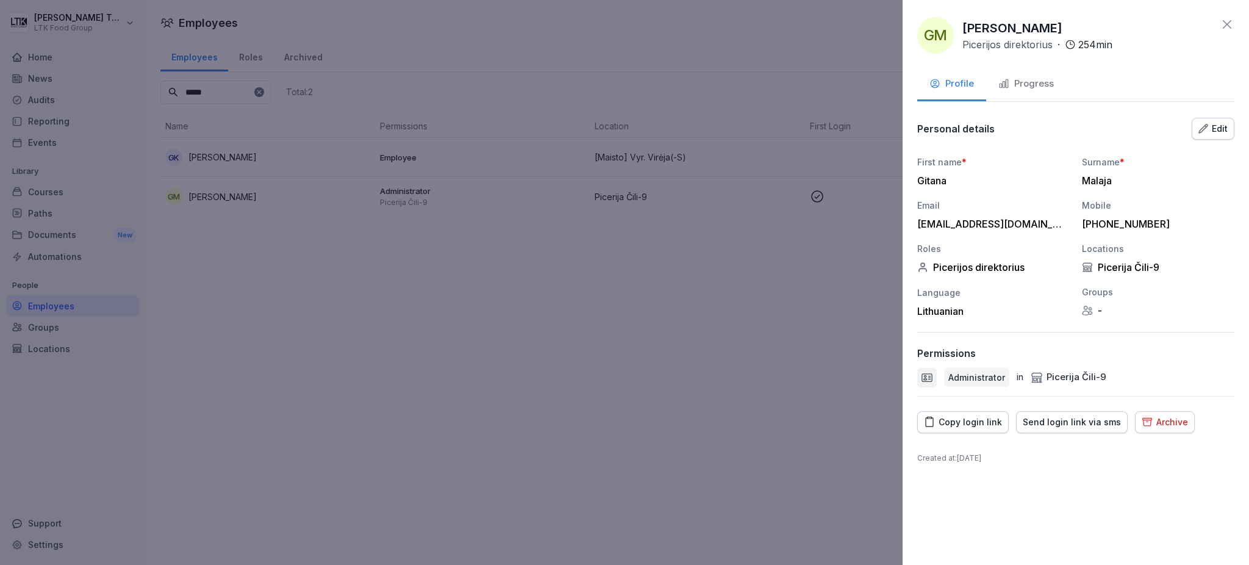
click at [1049, 79] on div "Progress" at bounding box center [1025, 84] width 55 height 14
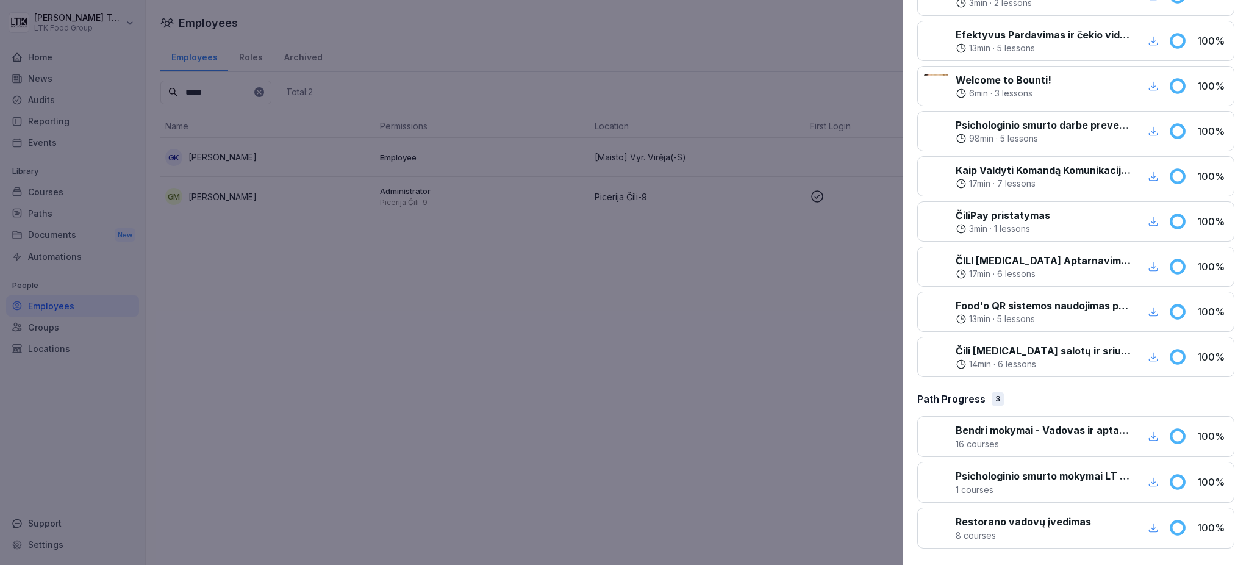
scroll to position [638, 0]
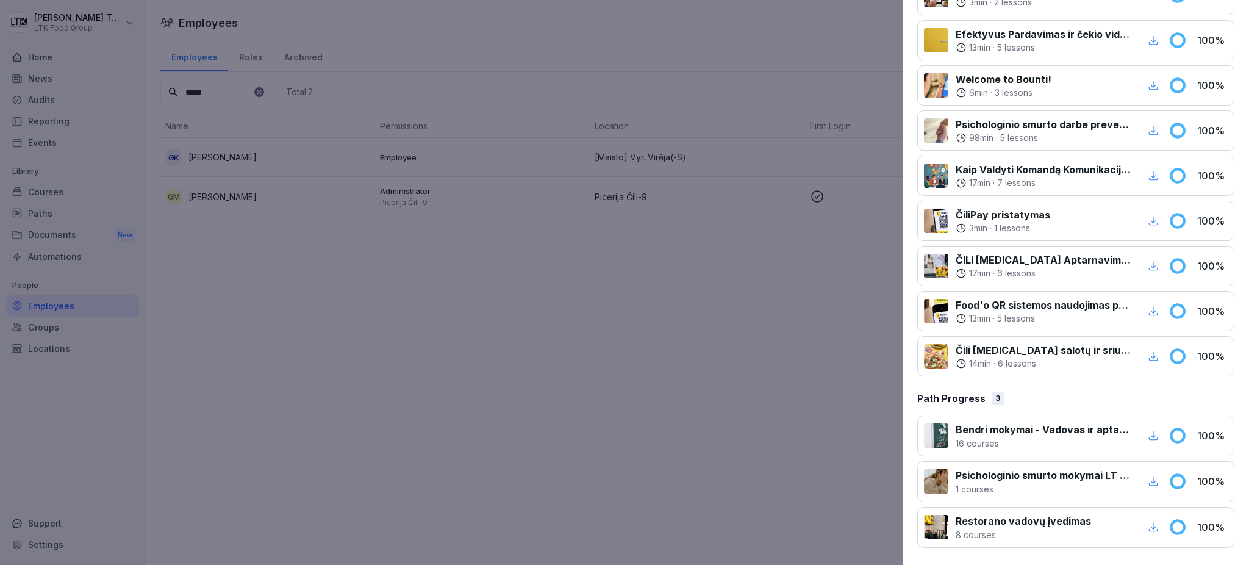
click at [1060, 529] on p "8 courses" at bounding box center [1023, 534] width 135 height 13
click at [1052, 481] on p "Psichologinio smurto mokymai LT ir RU - visos pareigybės" at bounding box center [1043, 475] width 175 height 15
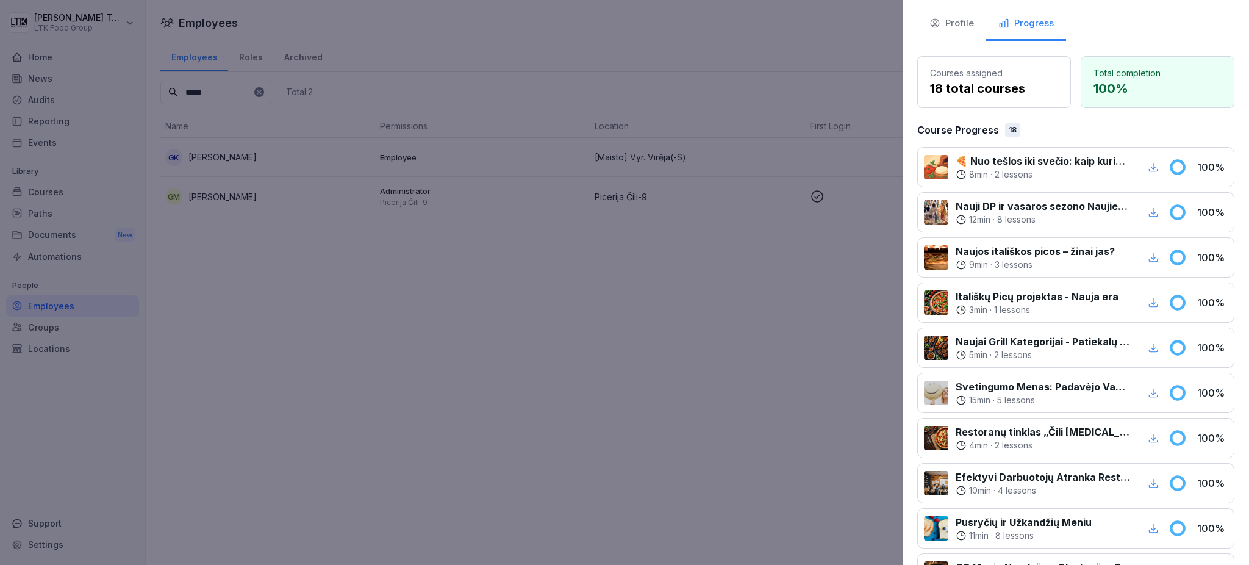
scroll to position [0, 0]
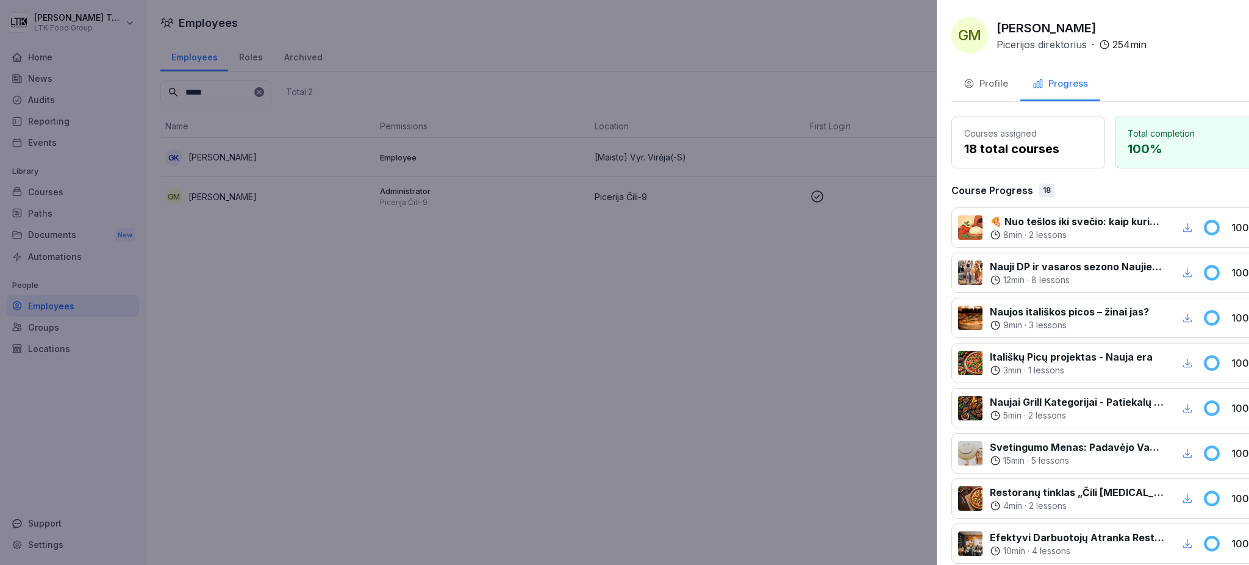
drag, startPoint x: 238, startPoint y: 293, endPoint x: 228, endPoint y: 263, distance: 30.9
click at [240, 287] on div at bounding box center [624, 282] width 1249 height 565
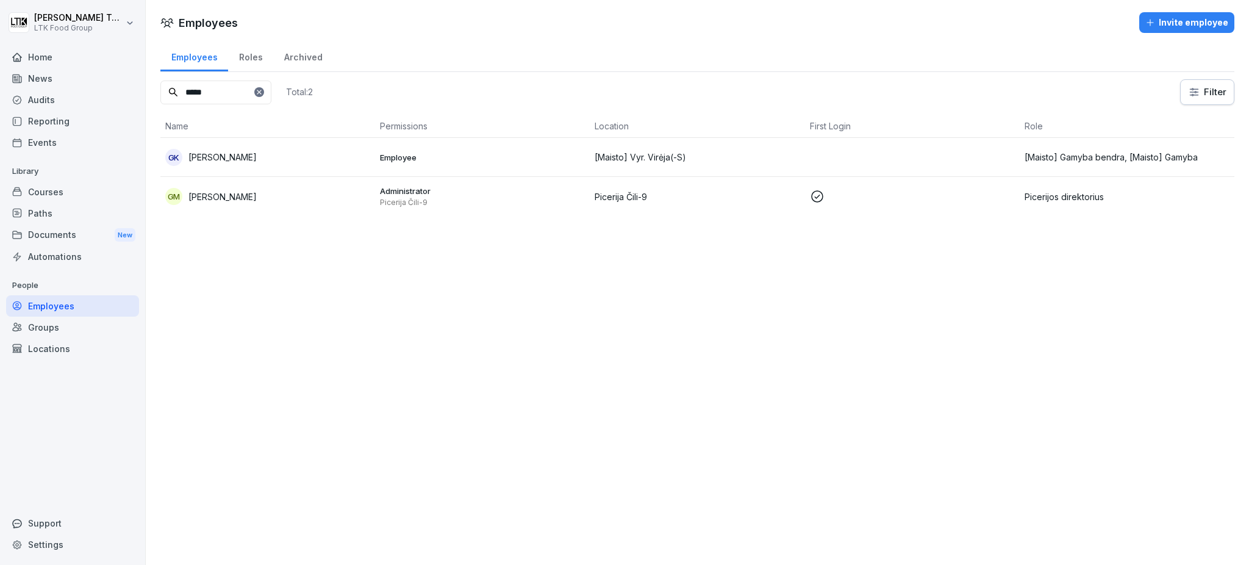
click at [64, 68] on div "News" at bounding box center [72, 78] width 133 height 21
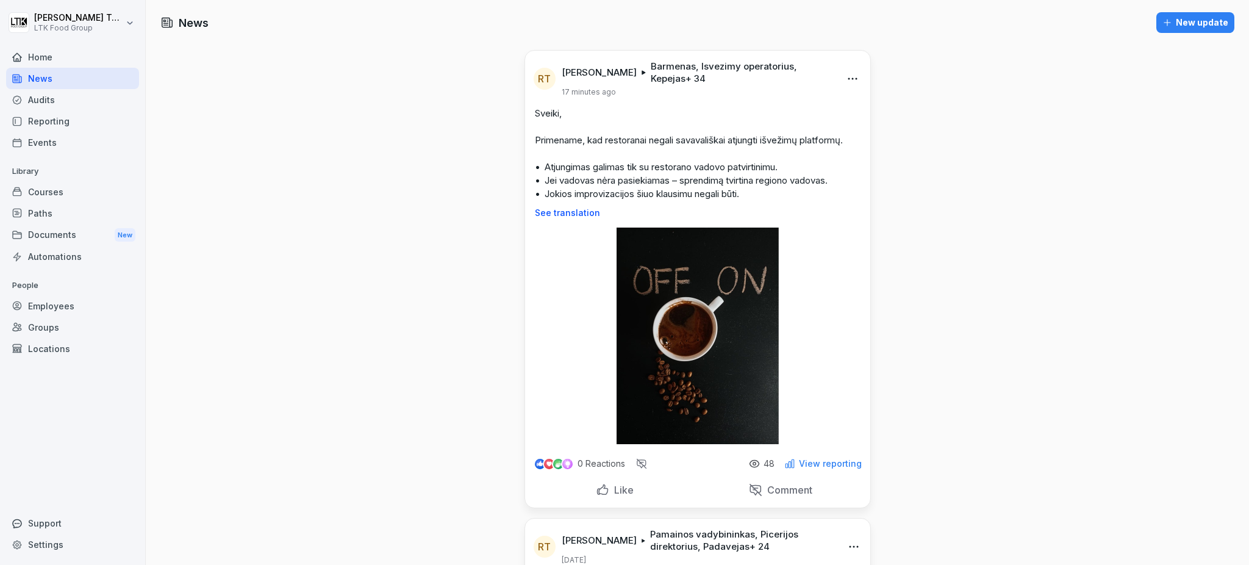
click at [793, 469] on div "View reporting" at bounding box center [822, 463] width 77 height 11
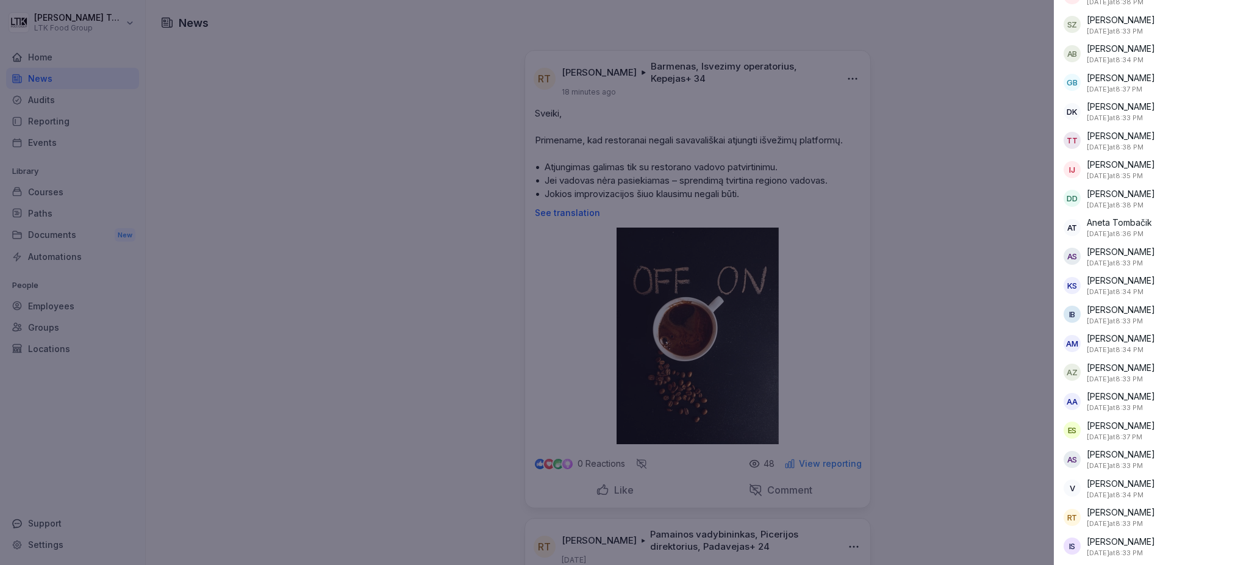
scroll to position [991, 0]
click at [812, 202] on div at bounding box center [624, 282] width 1249 height 565
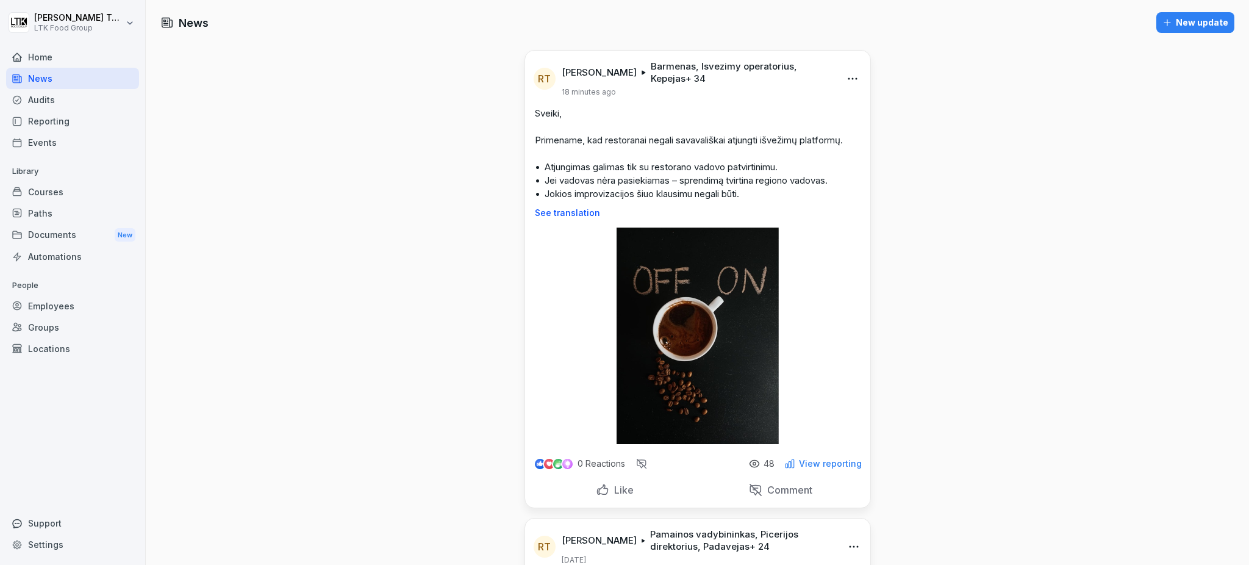
click at [848, 73] on html "Renata Tumašiene LTK Food Group Home News Audits Reporting Events Library Cours…" at bounding box center [624, 282] width 1249 height 565
click at [779, 104] on div "Edit" at bounding box center [798, 104] width 116 height 24
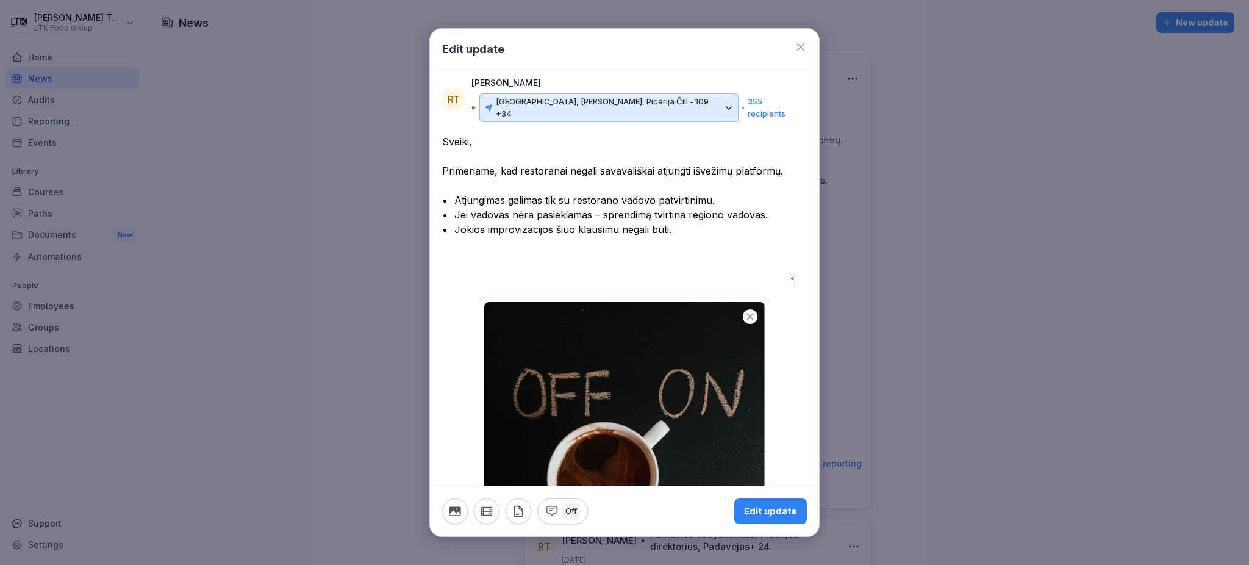
click at [745, 506] on div "Edit update" at bounding box center [770, 510] width 53 height 13
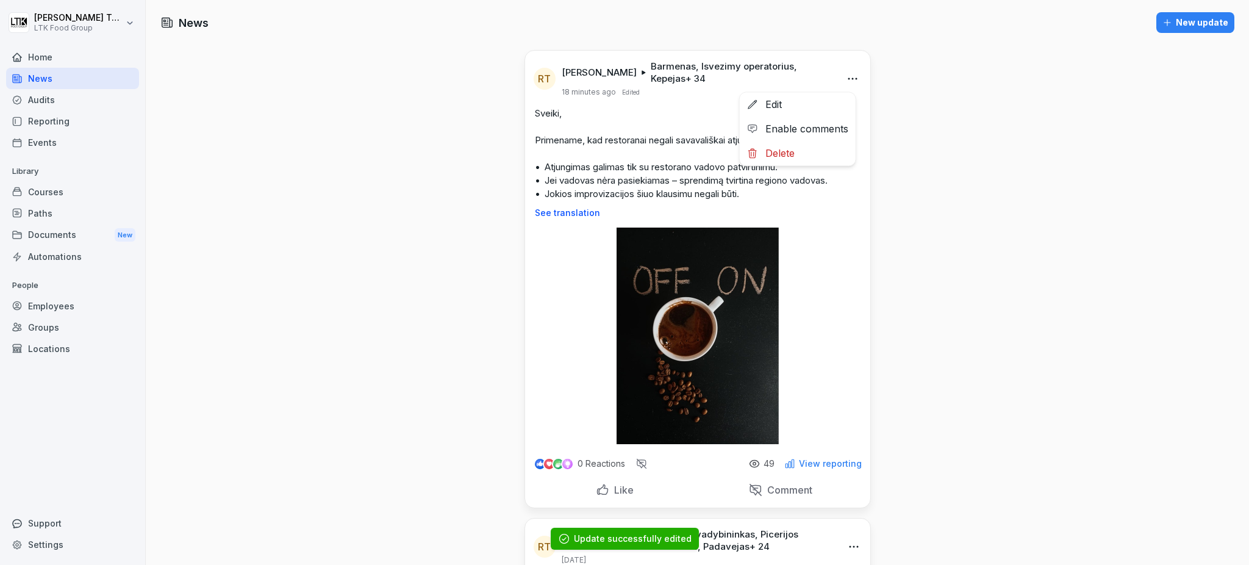
click at [837, 75] on html "Renata Tumašiene LTK Food Group Home News Audits Reporting Events Library Cours…" at bounding box center [624, 282] width 1249 height 565
click at [779, 104] on div "Edit" at bounding box center [798, 104] width 116 height 24
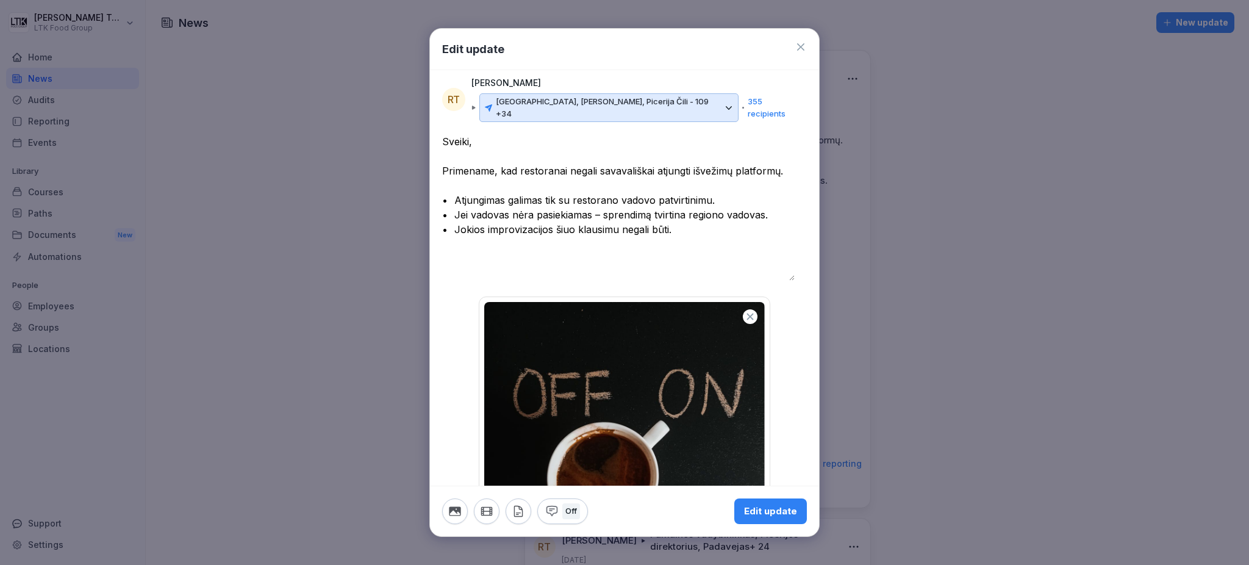
click at [509, 105] on p "Kaunas, Čili Pizza, Picerija Čili - 109 +34" at bounding box center [608, 108] width 225 height 24
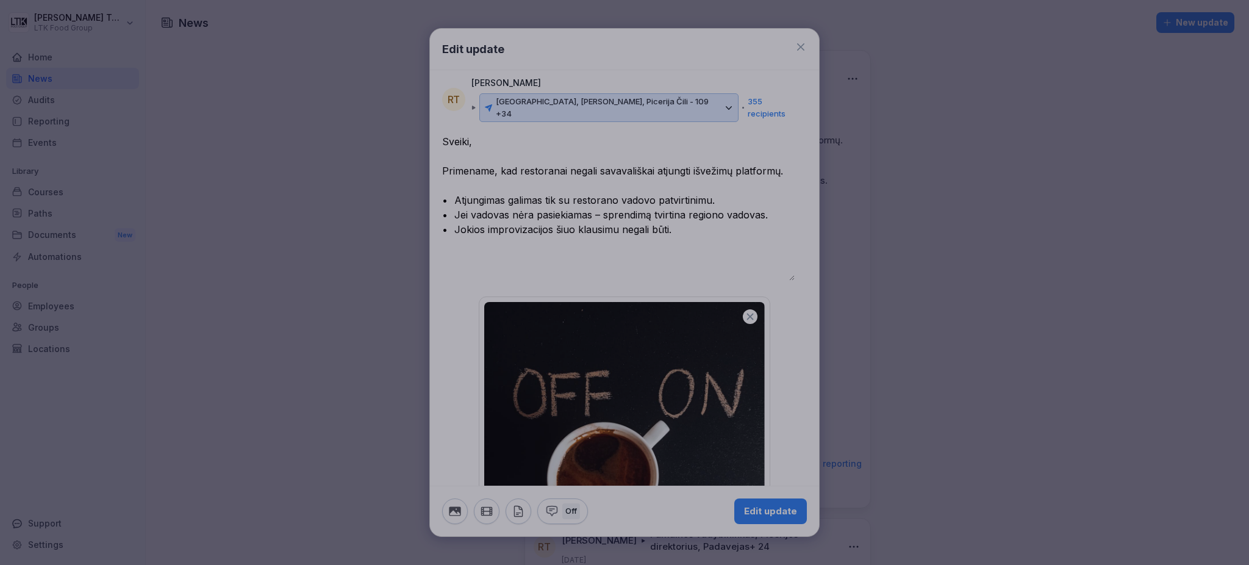
click at [709, 46] on div at bounding box center [624, 282] width 1249 height 565
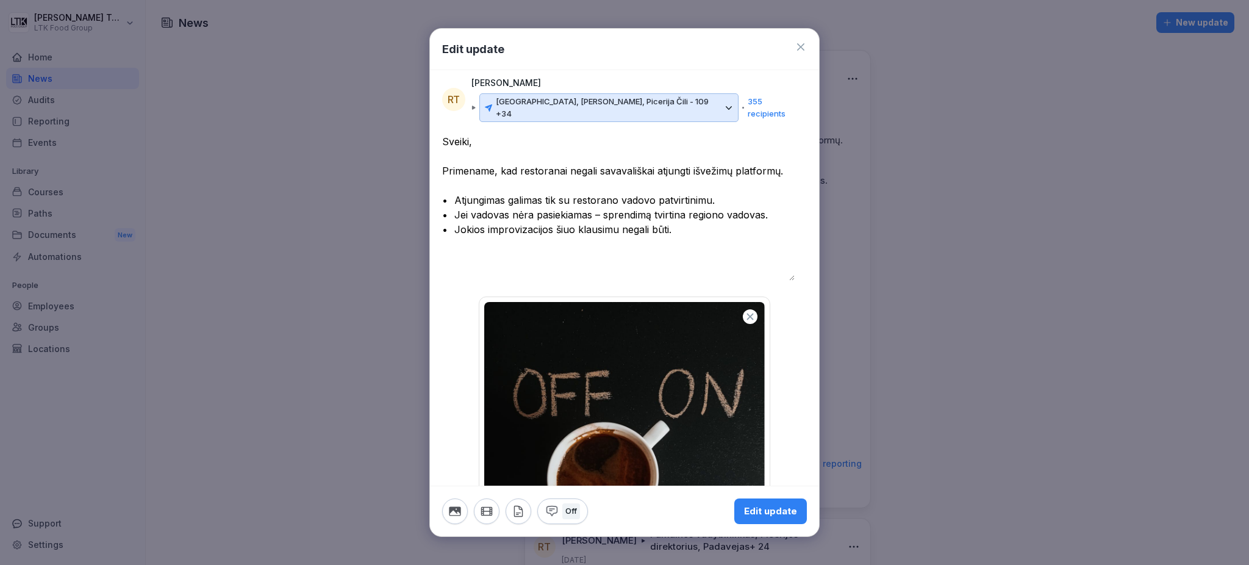
click at [789, 265] on textarea "**********" at bounding box center [618, 207] width 352 height 146
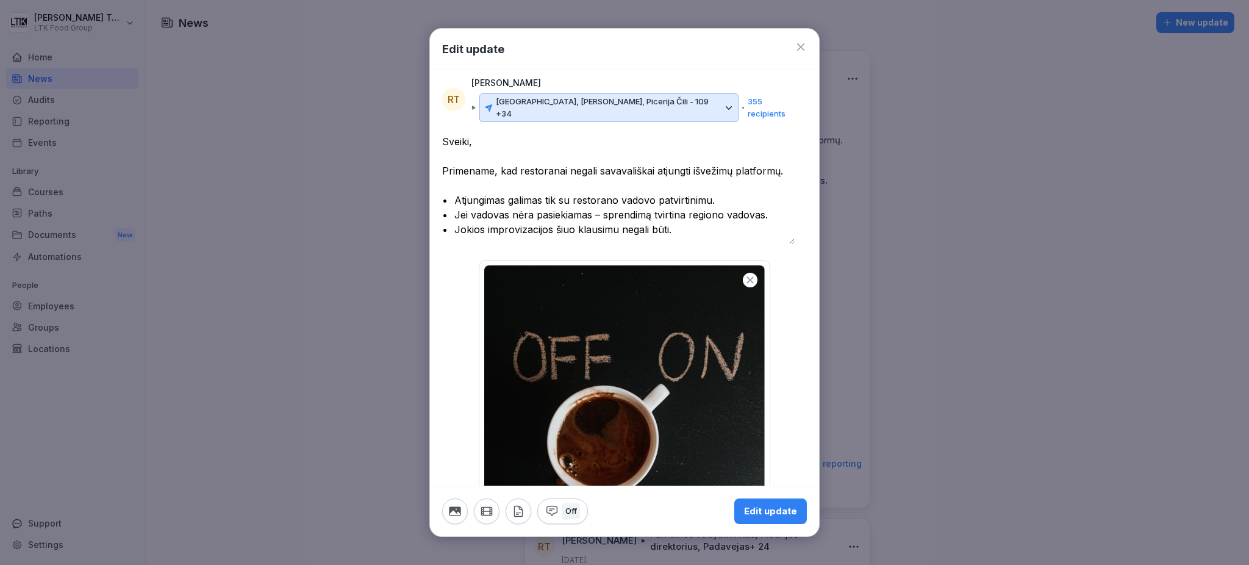
drag, startPoint x: 788, startPoint y: 248, endPoint x: 788, endPoint y: 222, distance: 26.2
click at [788, 222] on textarea "**********" at bounding box center [618, 189] width 352 height 110
click at [748, 104] on p "355 recipients" at bounding box center [774, 108] width 53 height 24
click at [512, 516] on icon "button" at bounding box center [518, 510] width 13 height 13
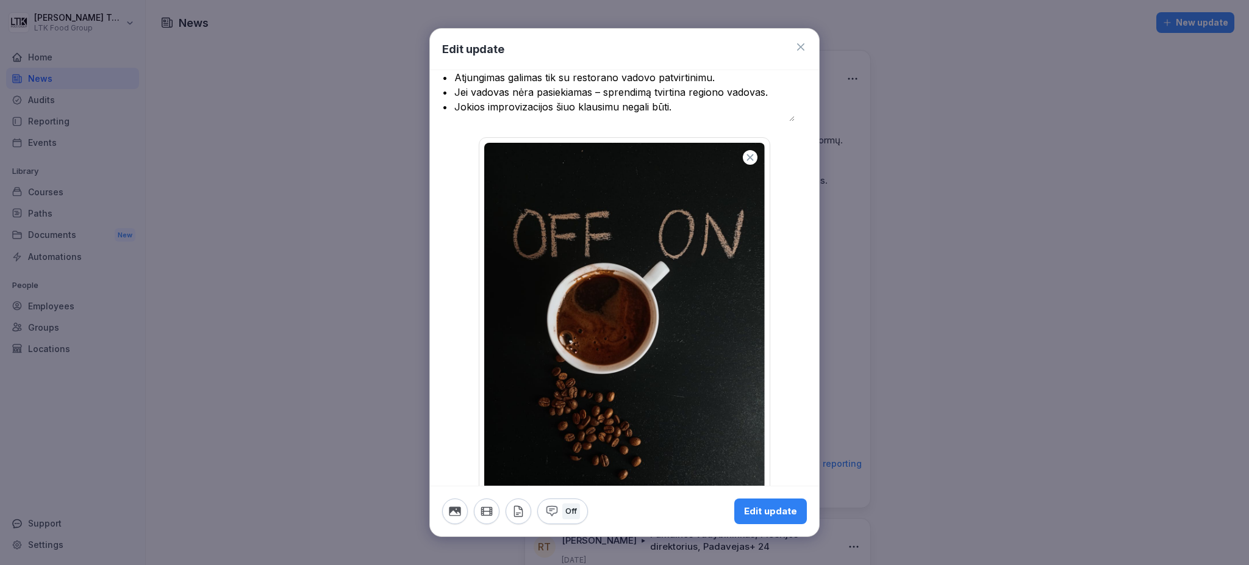
scroll to position [178, 0]
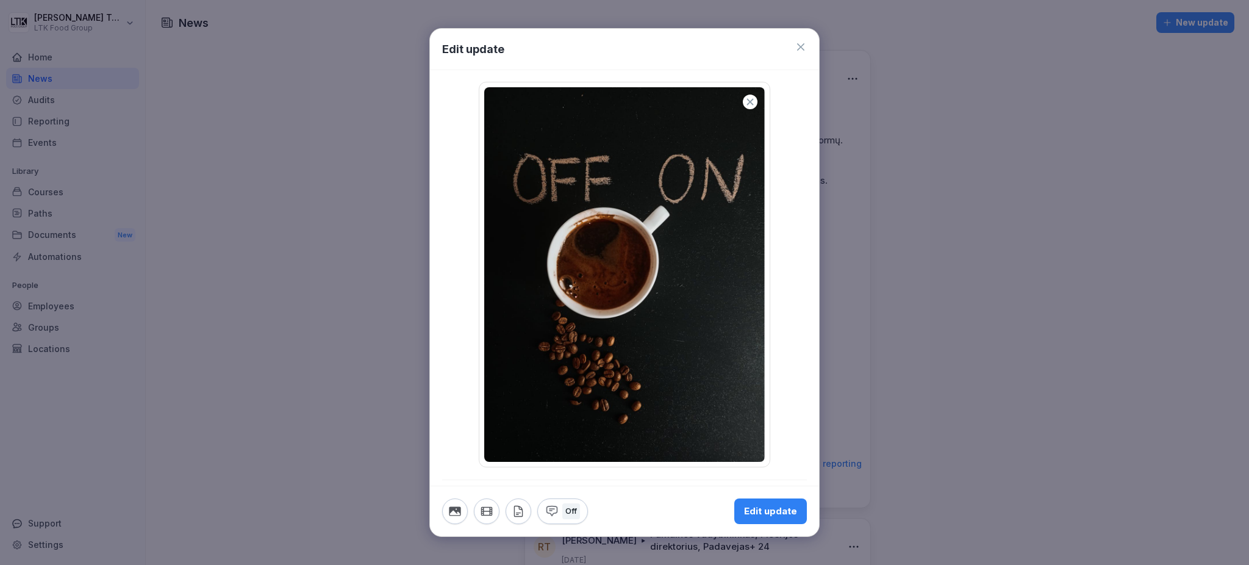
click at [495, 492] on div "Notify employees about this update" at bounding box center [507, 497] width 130 height 11
click at [796, 492] on button "button" at bounding box center [801, 497] width 11 height 11
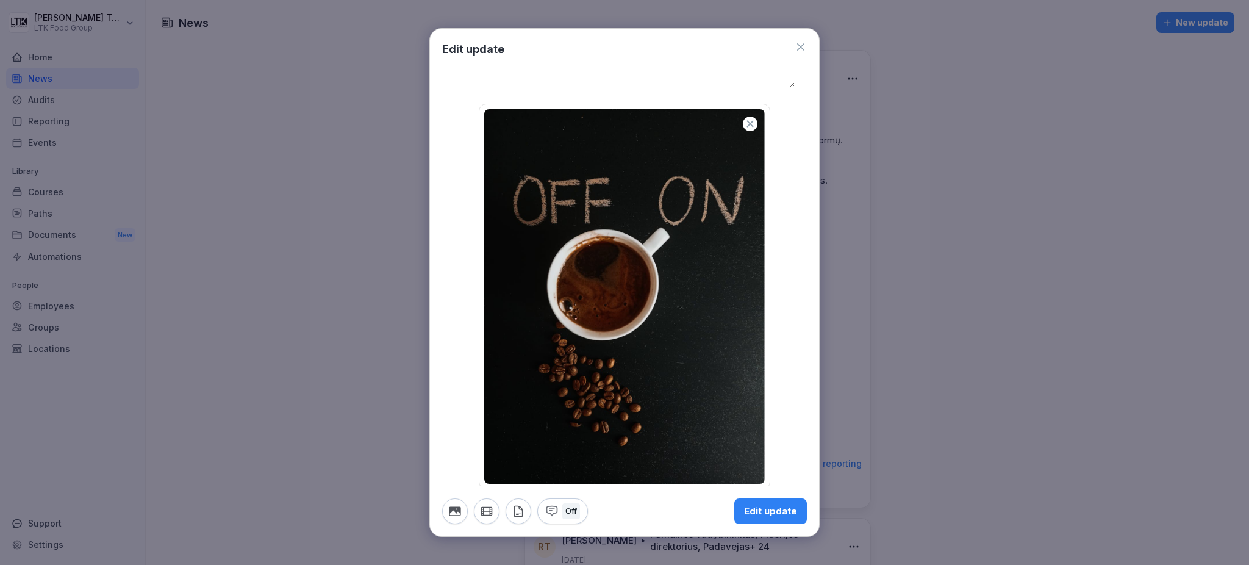
scroll to position [215, 0]
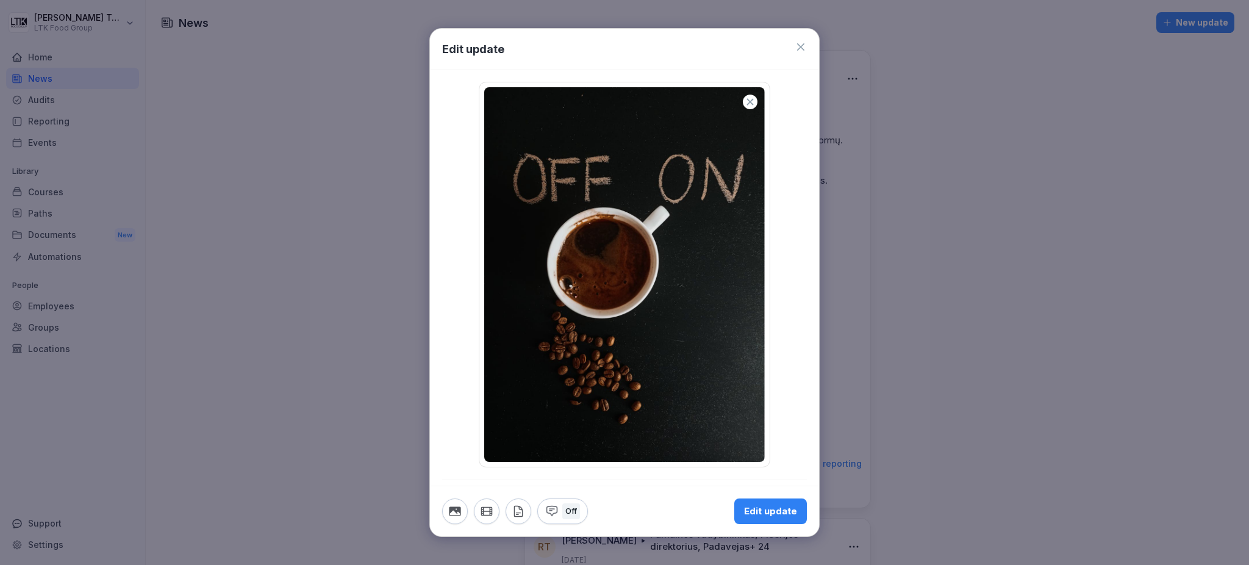
click at [796, 492] on button "button" at bounding box center [801, 497] width 11 height 11
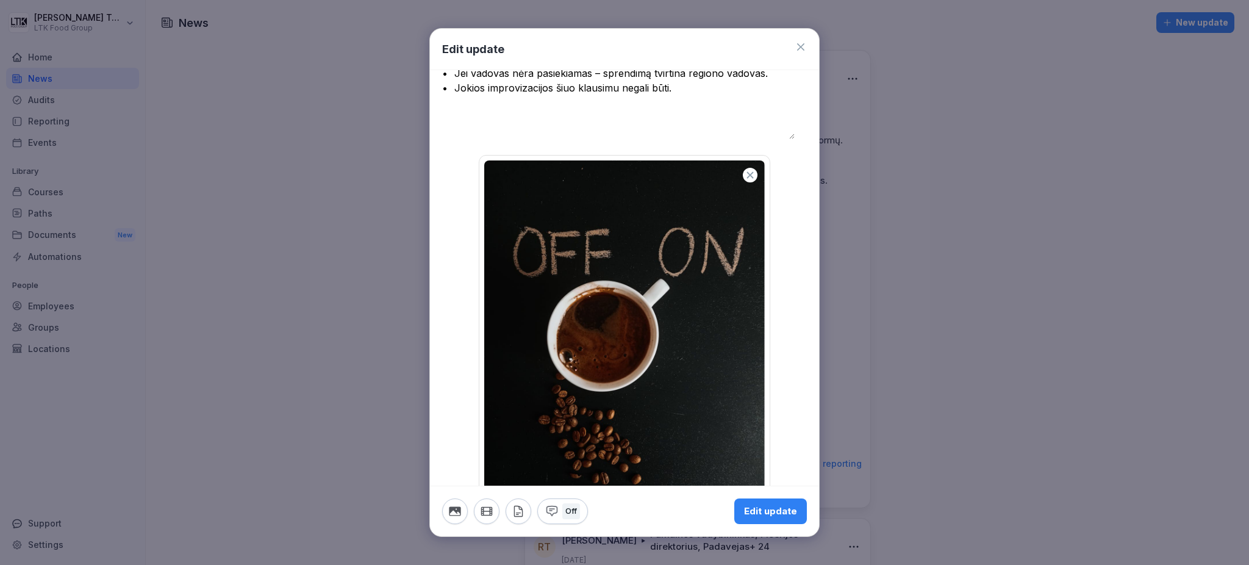
click at [993, 329] on div at bounding box center [624, 282] width 1249 height 565
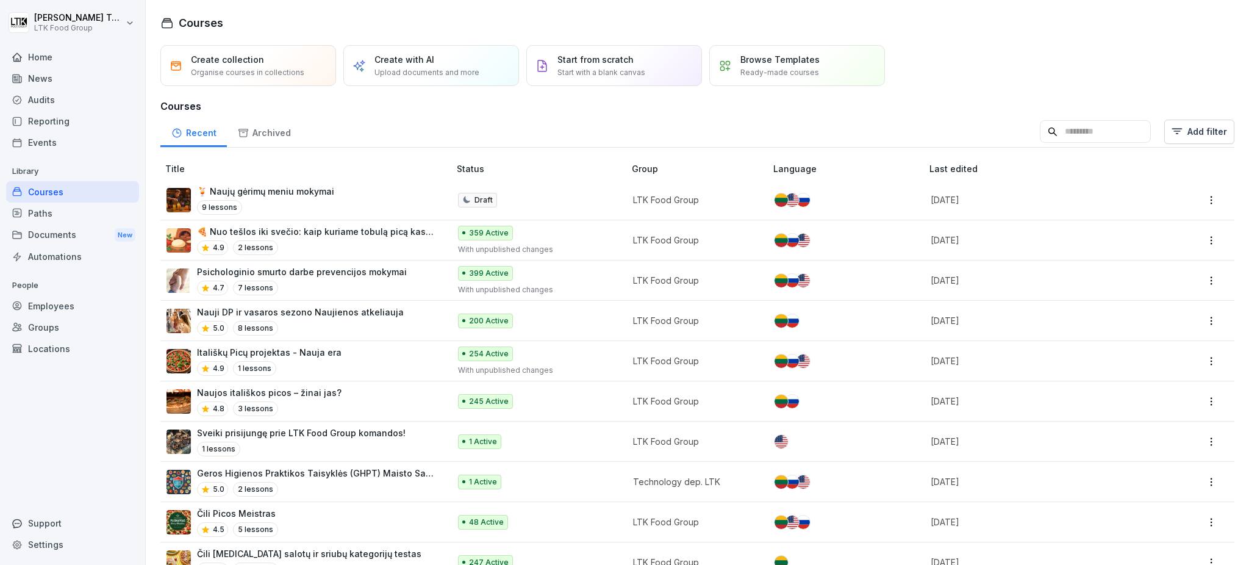
click at [63, 191] on div "Courses" at bounding box center [72, 191] width 133 height 21
click at [284, 273] on p "Psichologinio smurto darbe prevencijos mokymai" at bounding box center [302, 271] width 210 height 13
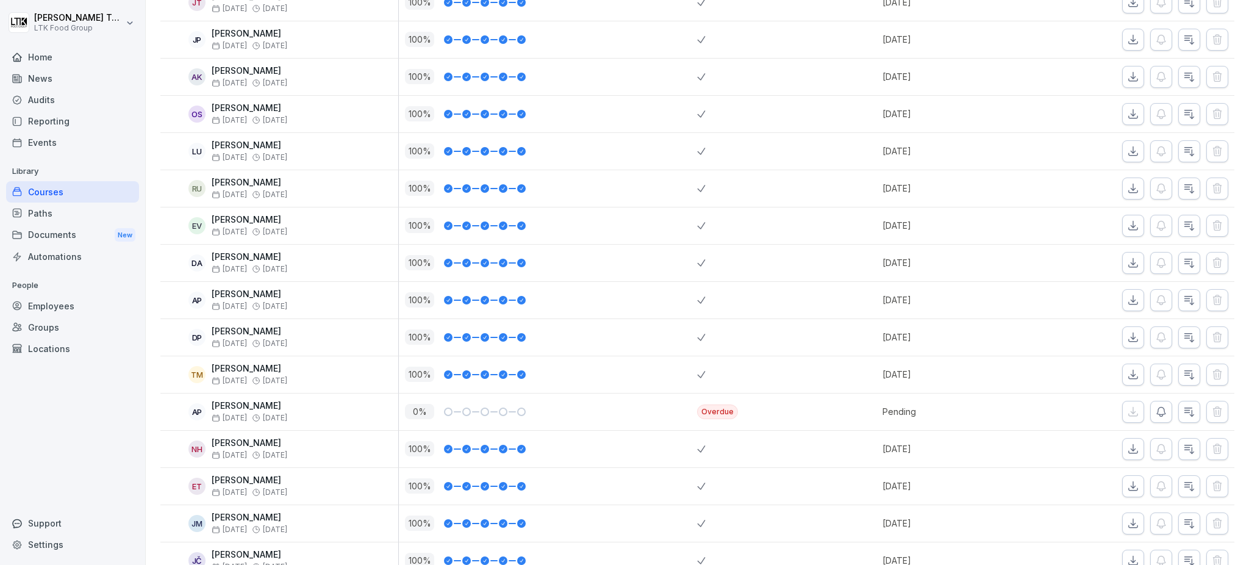
scroll to position [8537, 0]
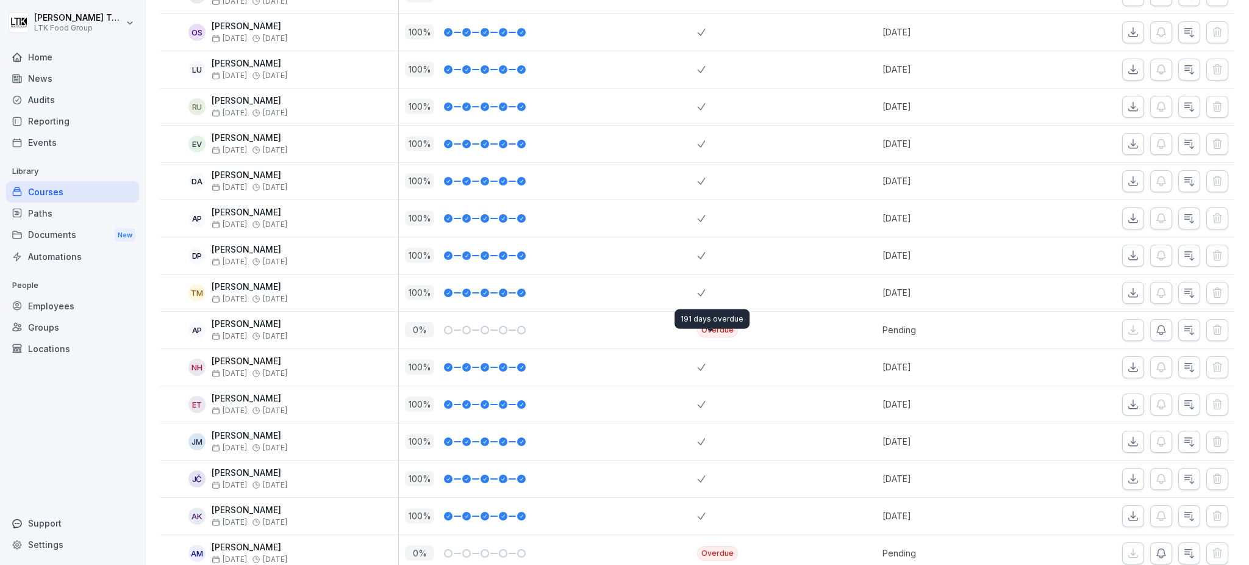
click at [265, 329] on p "[PERSON_NAME]" at bounding box center [250, 324] width 76 height 10
click at [237, 328] on p "[PERSON_NAME]" at bounding box center [250, 324] width 76 height 10
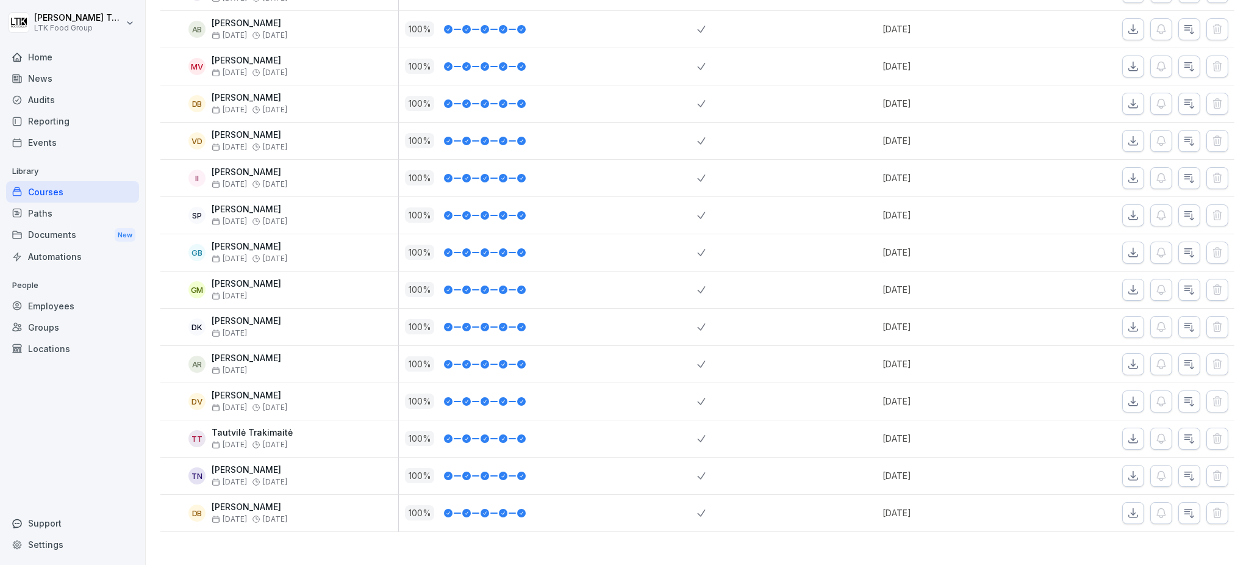
scroll to position [10269, 0]
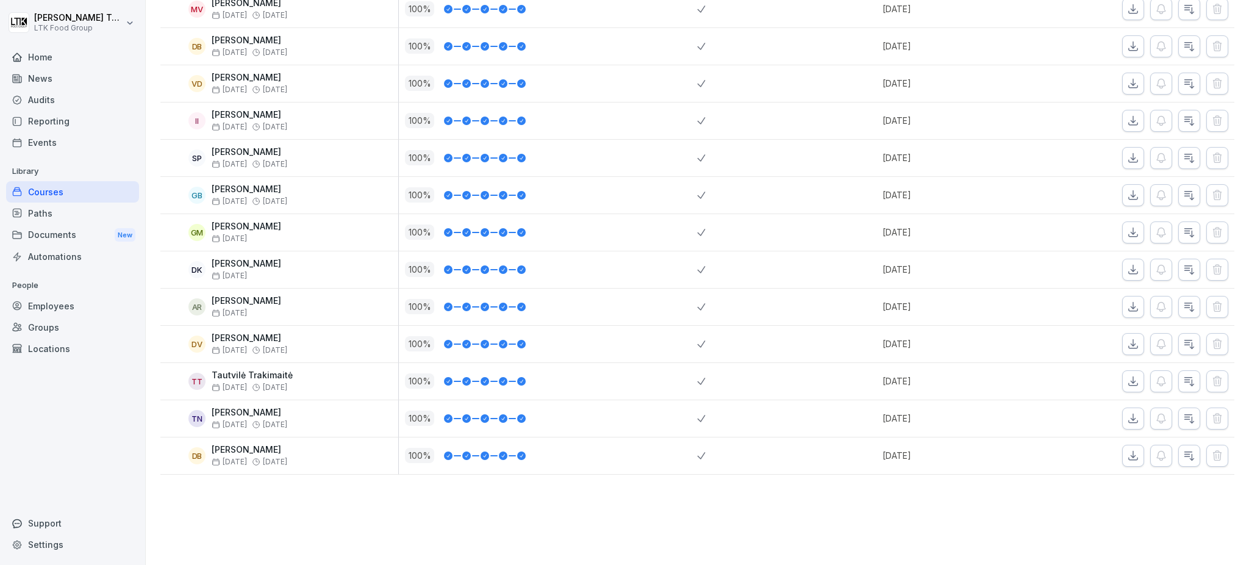
click at [234, 333] on p "[PERSON_NAME]" at bounding box center [250, 338] width 76 height 10
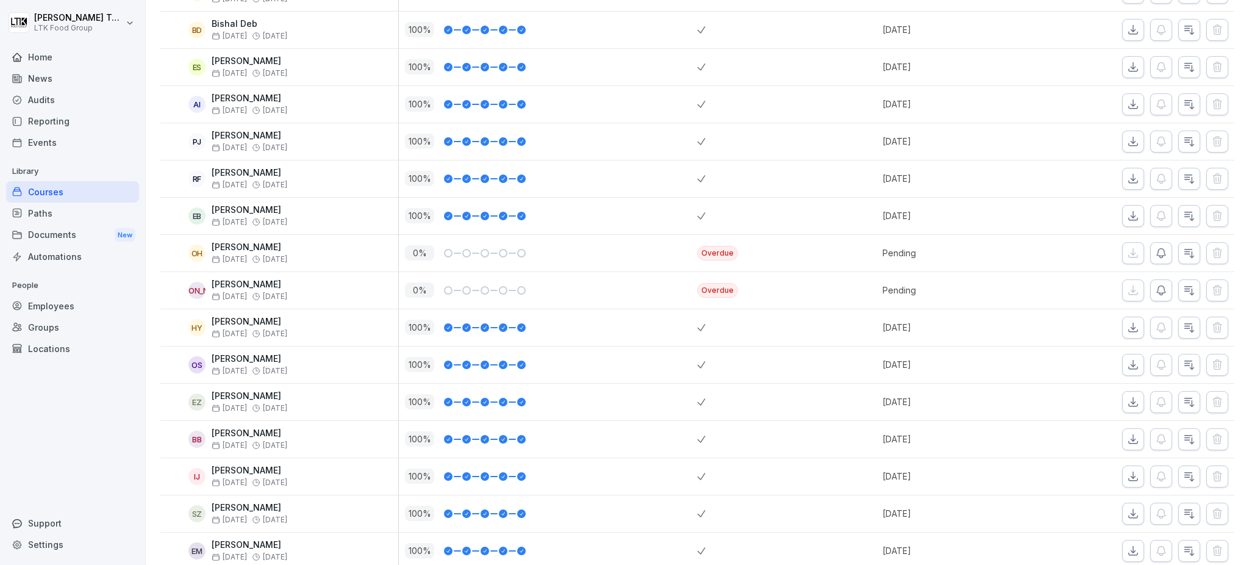
scroll to position [9537, 0]
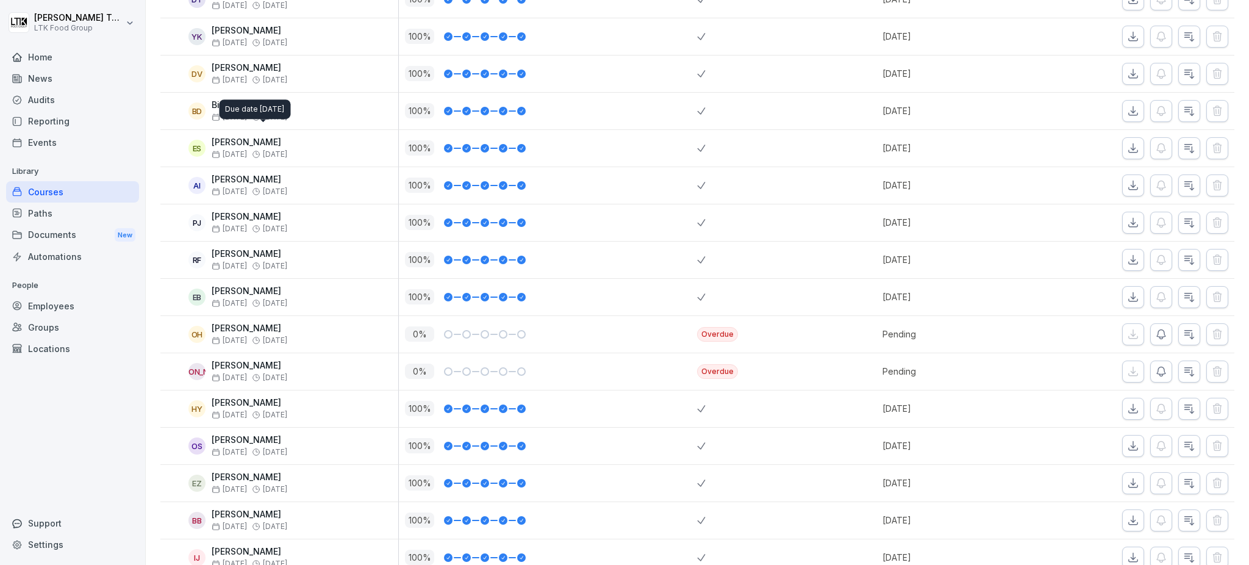
click at [221, 110] on div "Due date [DATE] Due date [DATE]" at bounding box center [254, 109] width 71 height 20
click at [187, 120] on div "BD Bishal Deb [DATE] [DATE]" at bounding box center [282, 110] width 232 height 21
click at [196, 120] on div "BD" at bounding box center [196, 110] width 17 height 17
drag, startPoint x: 238, startPoint y: 118, endPoint x: 250, endPoint y: 117, distance: 11.6
click at [240, 110] on p "Bishal Deb" at bounding box center [250, 105] width 76 height 10
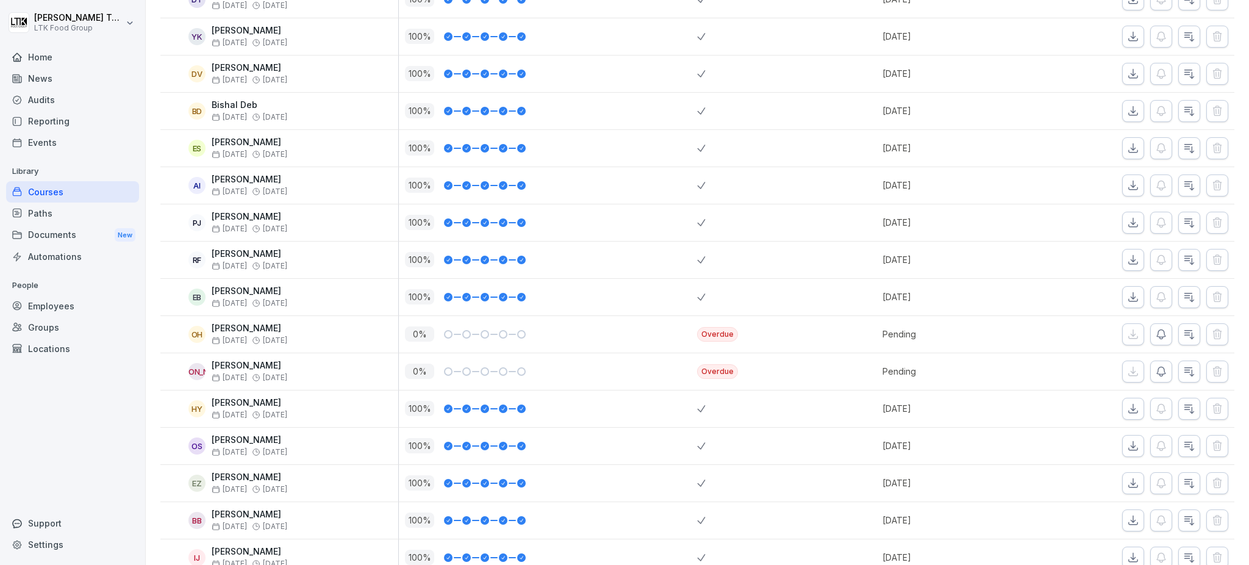
drag, startPoint x: 437, startPoint y: 124, endPoint x: 537, endPoint y: 121, distance: 99.4
click at [438, 118] on div "100 %" at bounding box center [551, 110] width 292 height 15
click at [1183, 117] on icon "button" at bounding box center [1189, 111] width 12 height 12
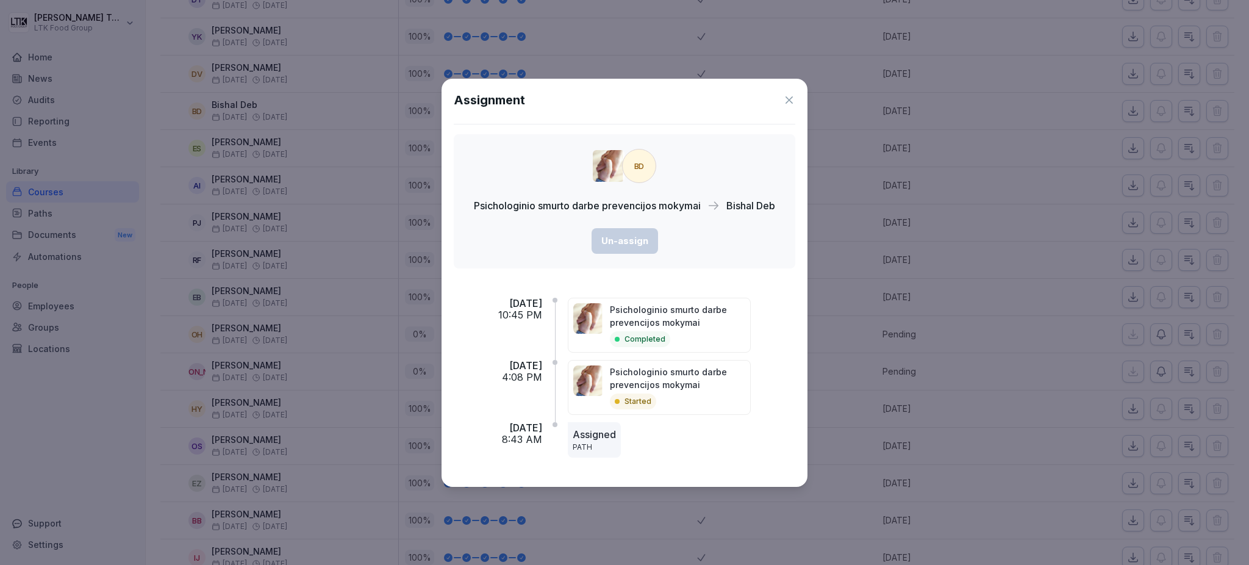
click at [788, 101] on icon at bounding box center [789, 100] width 12 height 12
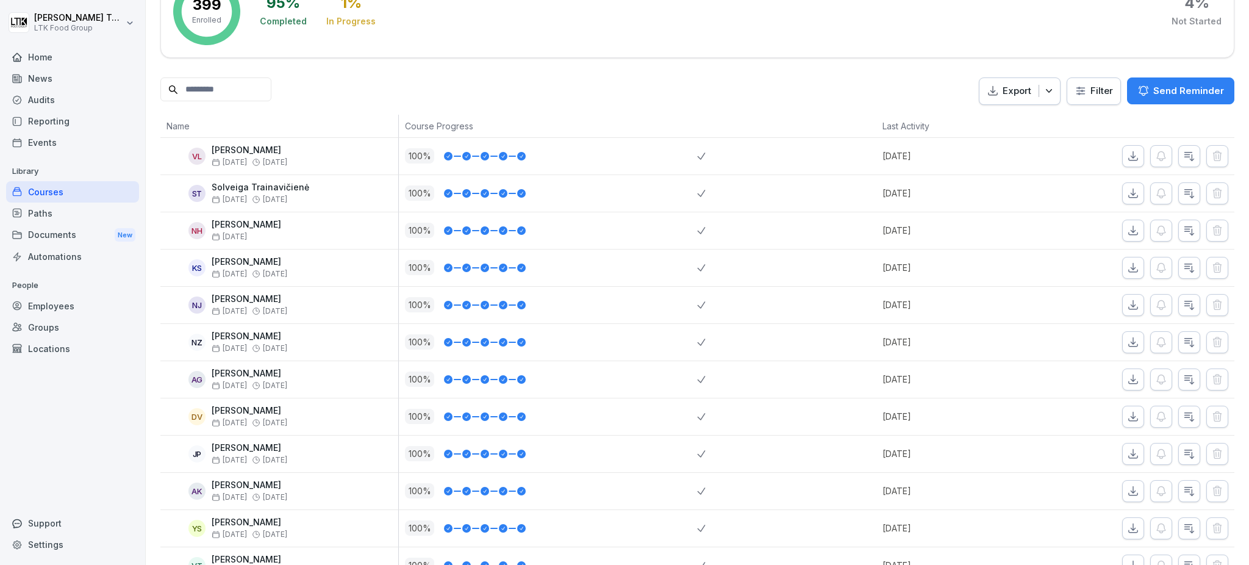
scroll to position [0, 0]
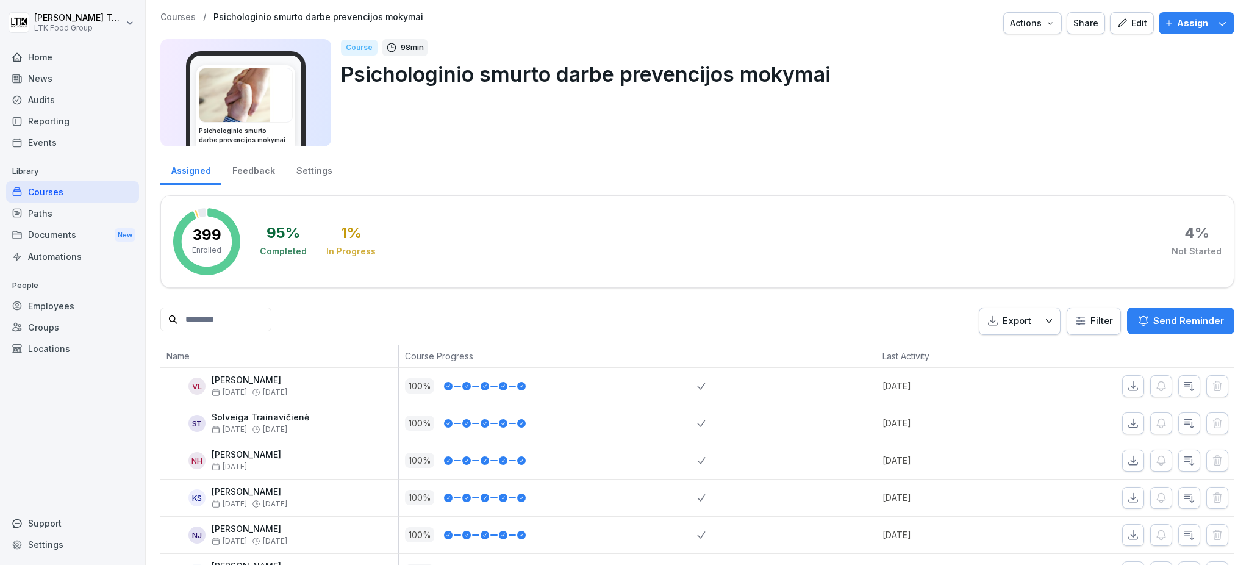
click at [1194, 324] on p "Send Reminder" at bounding box center [1188, 320] width 71 height 13
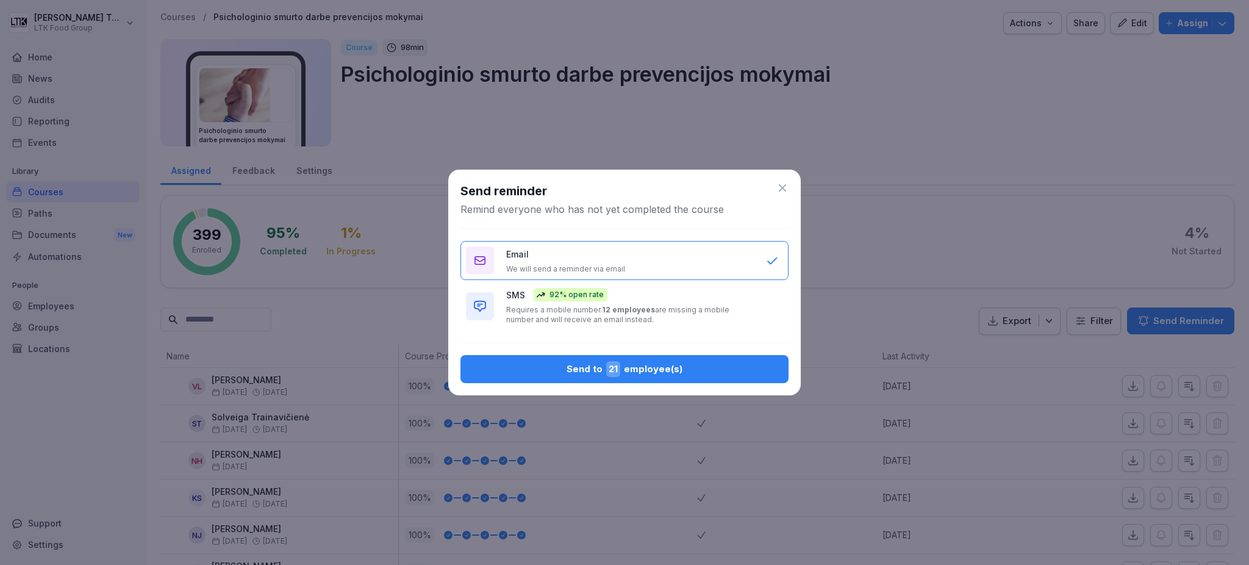
click at [656, 370] on div "Send to 21 employee(s)" at bounding box center [624, 369] width 309 height 16
